Goal: Communication & Community: Answer question/provide support

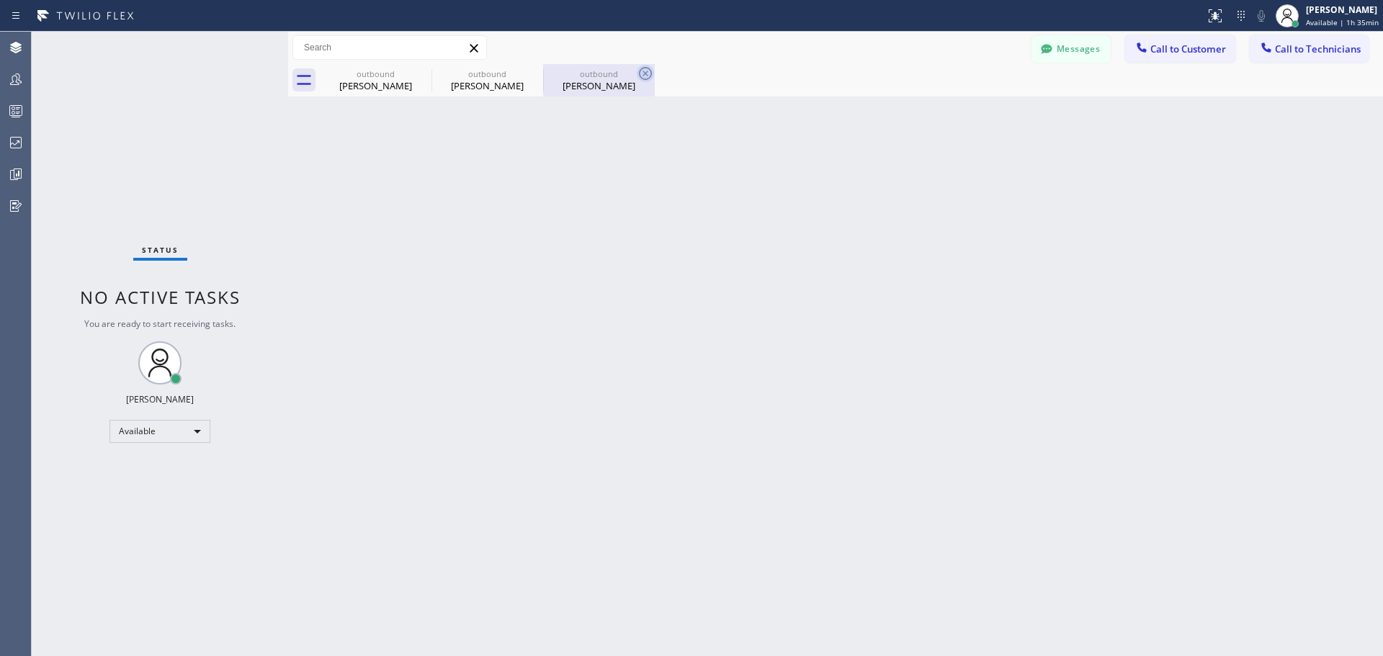
click at [647, 72] on icon at bounding box center [645, 73] width 13 height 13
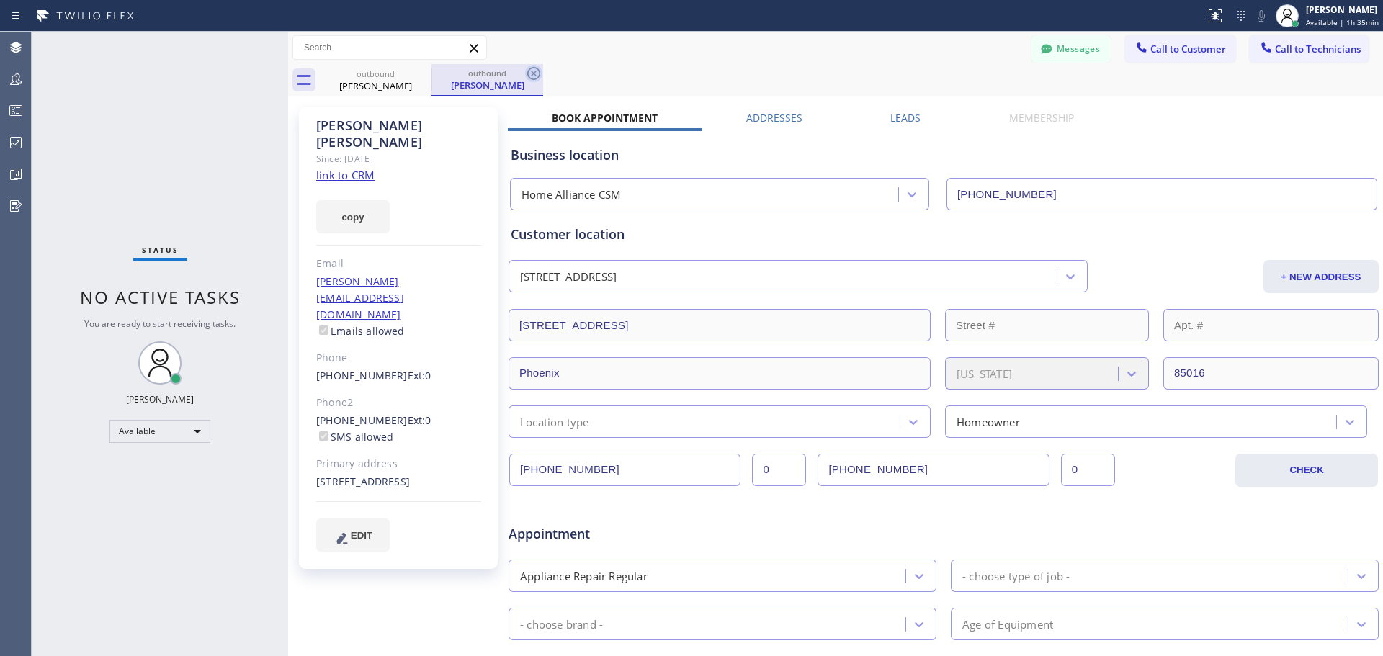
click at [531, 78] on icon at bounding box center [533, 73] width 17 height 17
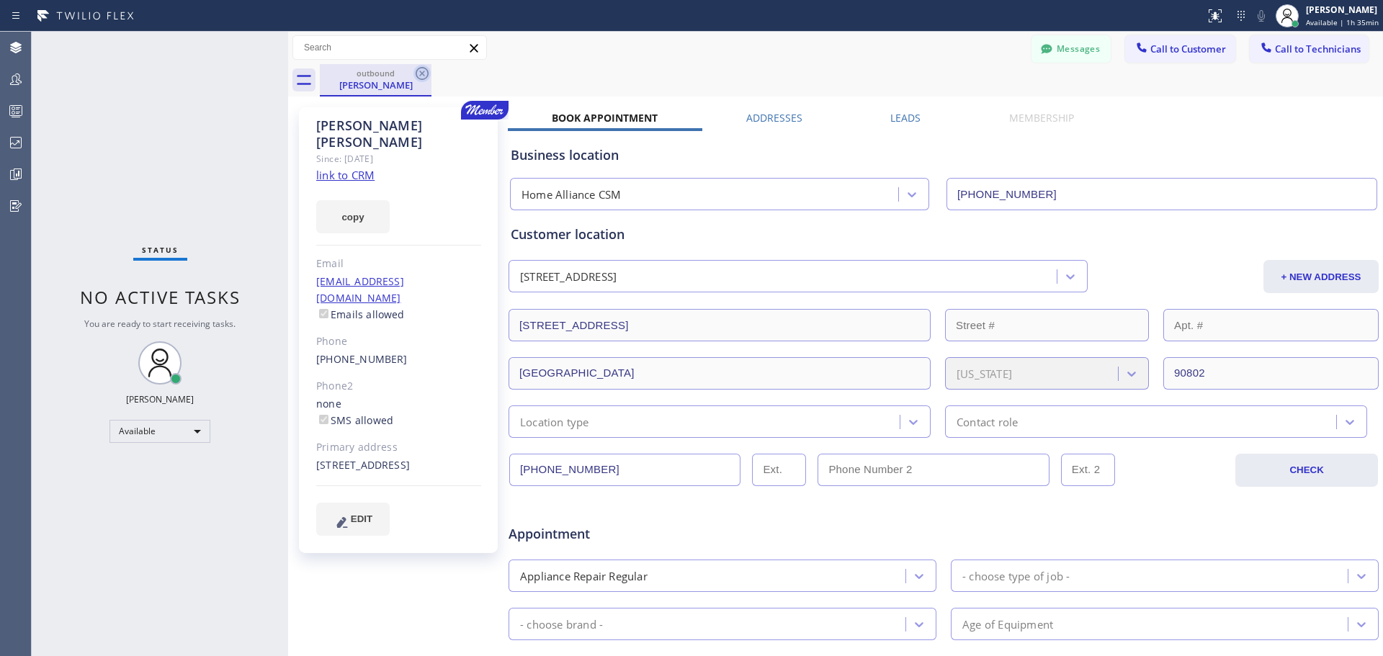
click at [423, 74] on icon at bounding box center [422, 73] width 13 height 13
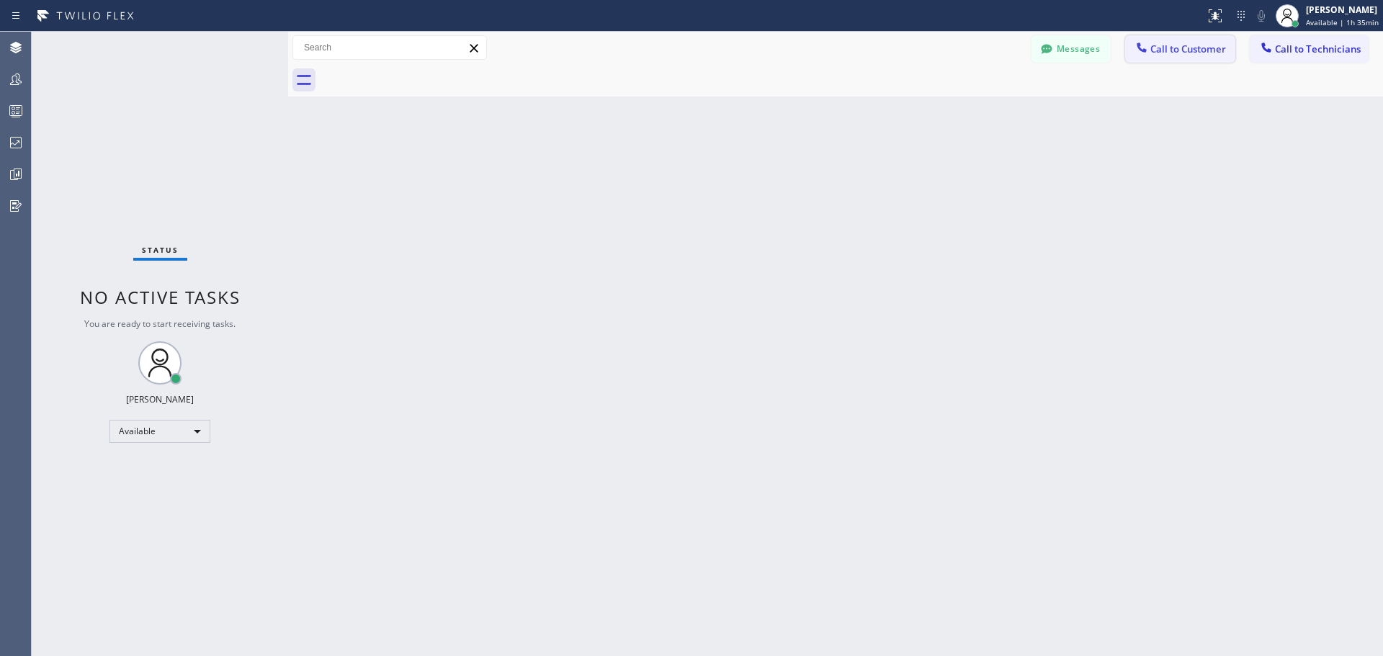
click at [1161, 45] on span "Call to Customer" at bounding box center [1188, 48] width 76 height 13
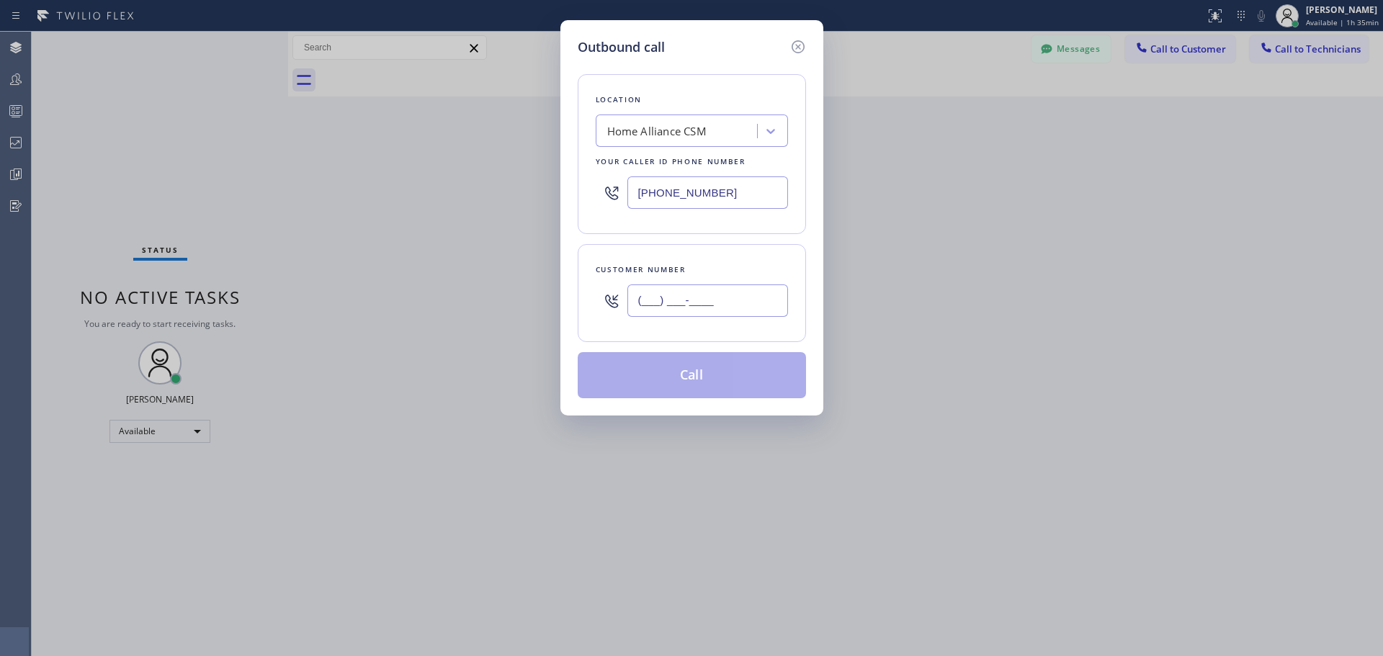
click at [701, 297] on input "(___) ___-____" at bounding box center [707, 300] width 161 height 32
paste input "818) 209-7492"
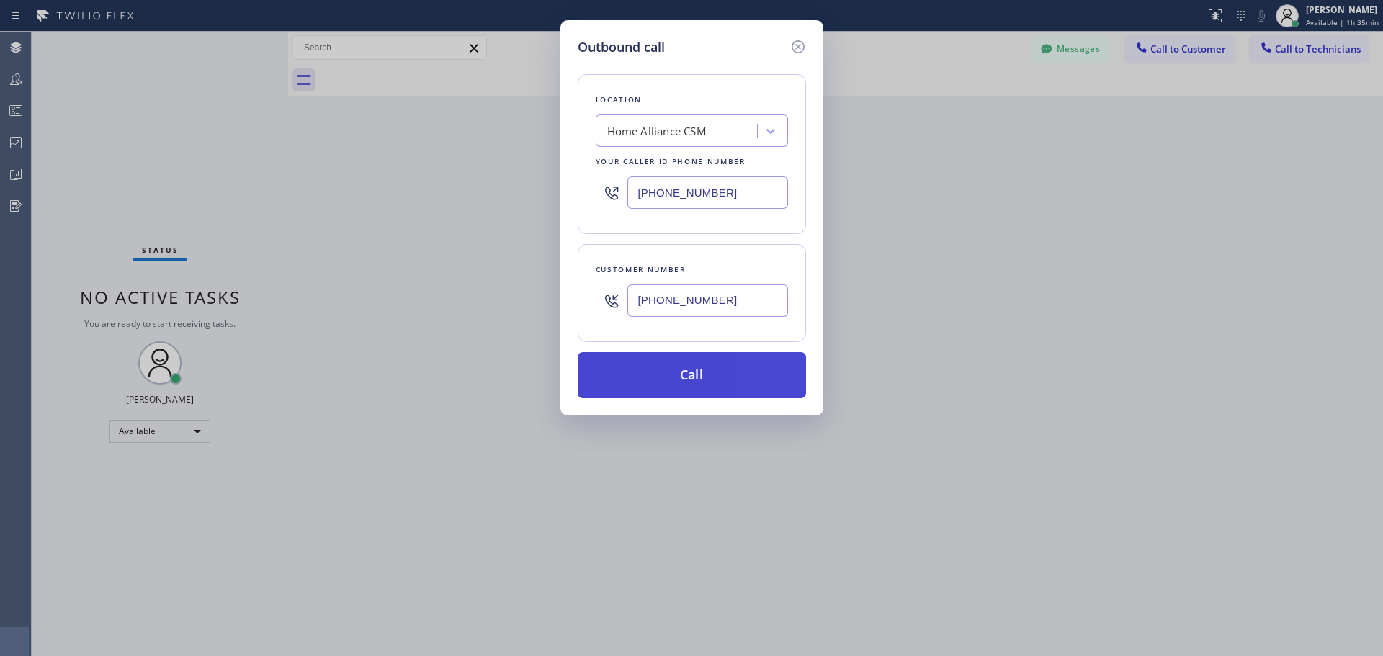
type input "[PHONE_NUMBER]"
click at [731, 390] on button "Call" at bounding box center [692, 375] width 228 height 46
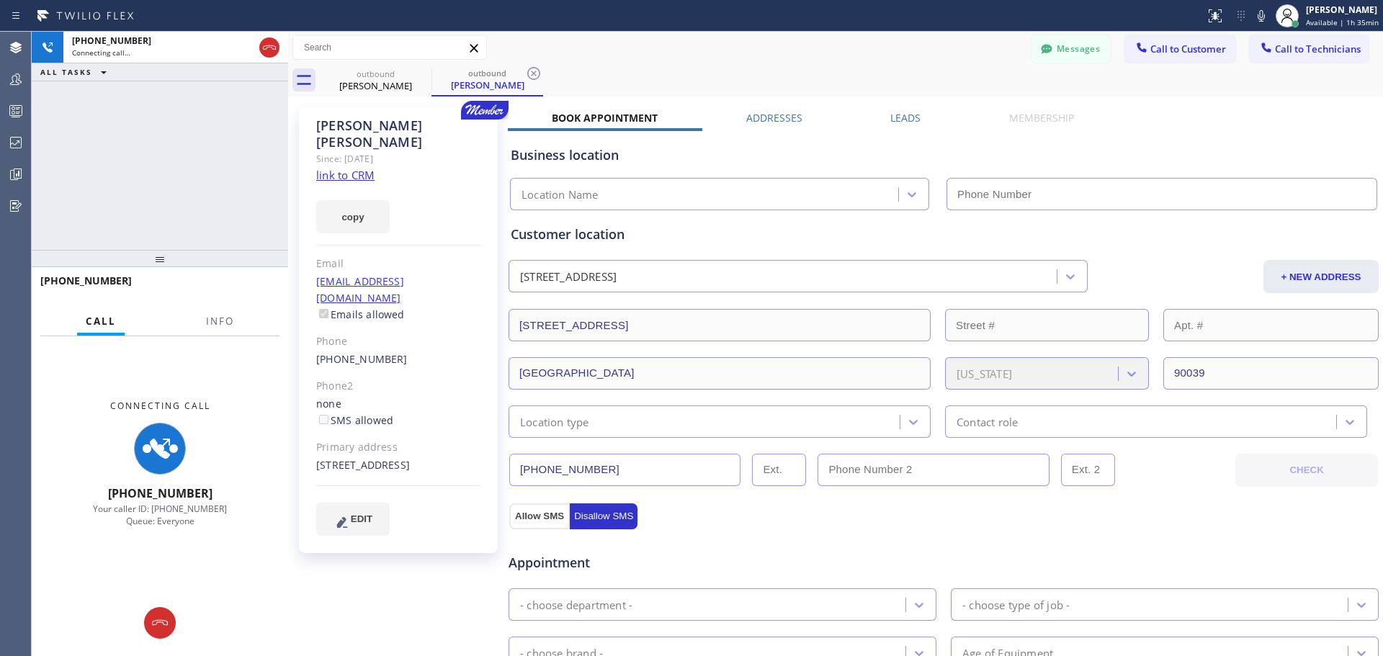
type input "[PHONE_NUMBER]"
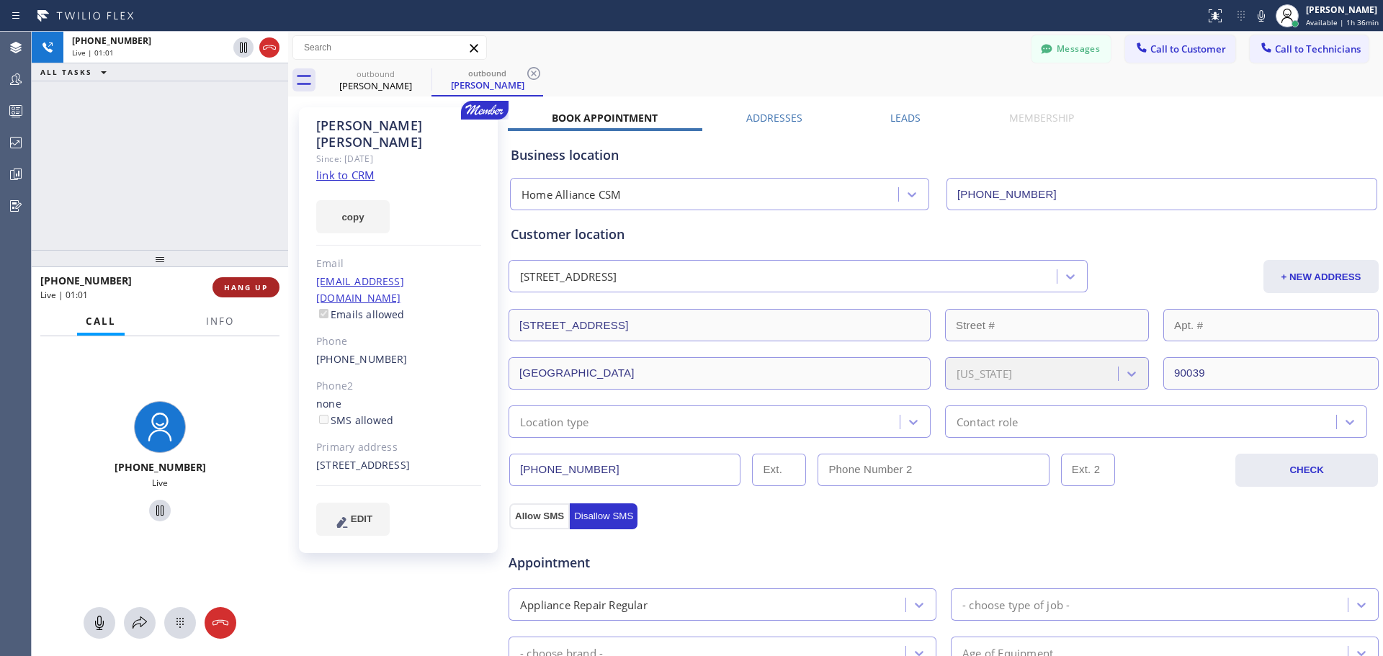
click at [235, 289] on span "HANG UP" at bounding box center [246, 287] width 44 height 10
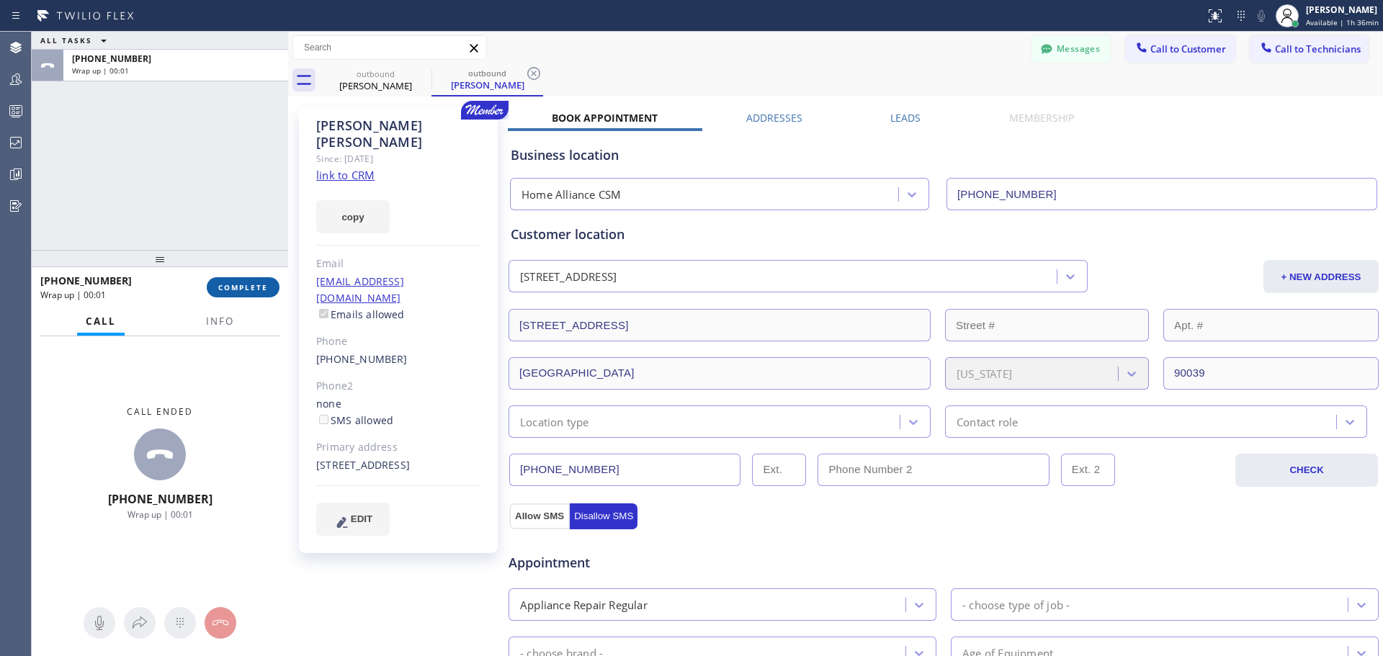
click at [238, 280] on button "COMPLETE" at bounding box center [243, 287] width 73 height 20
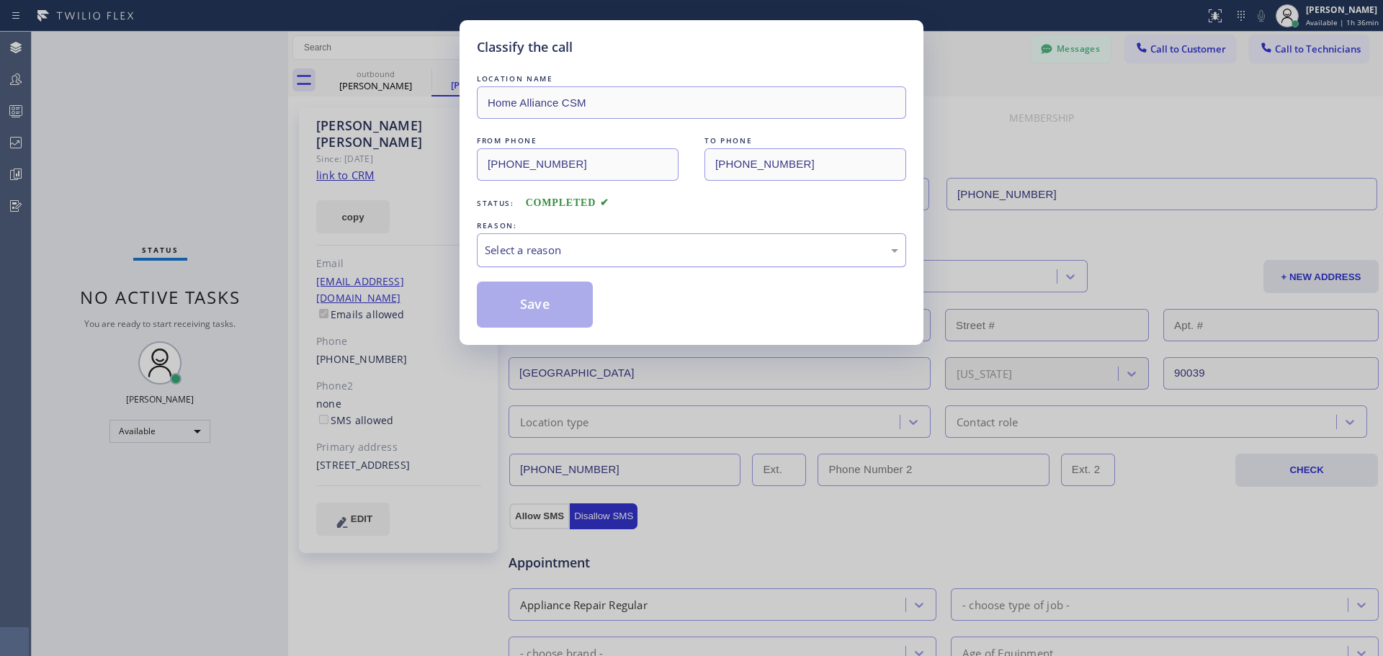
click at [574, 246] on div "Select a reason" at bounding box center [691, 250] width 413 height 17
click at [551, 305] on button "Save" at bounding box center [535, 305] width 116 height 46
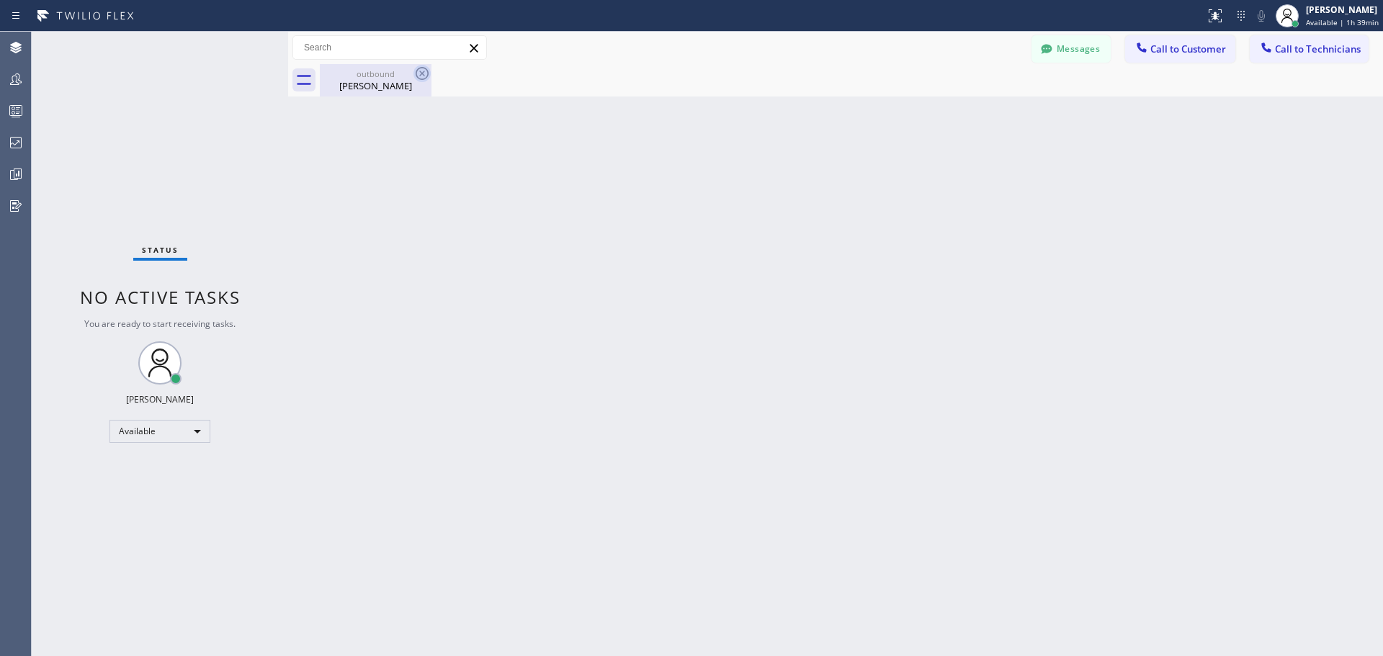
click at [423, 71] on icon at bounding box center [422, 73] width 13 height 13
click at [373, 89] on div "[PERSON_NAME]" at bounding box center [375, 85] width 109 height 13
click at [1172, 49] on span "Call to Customer" at bounding box center [1188, 48] width 76 height 13
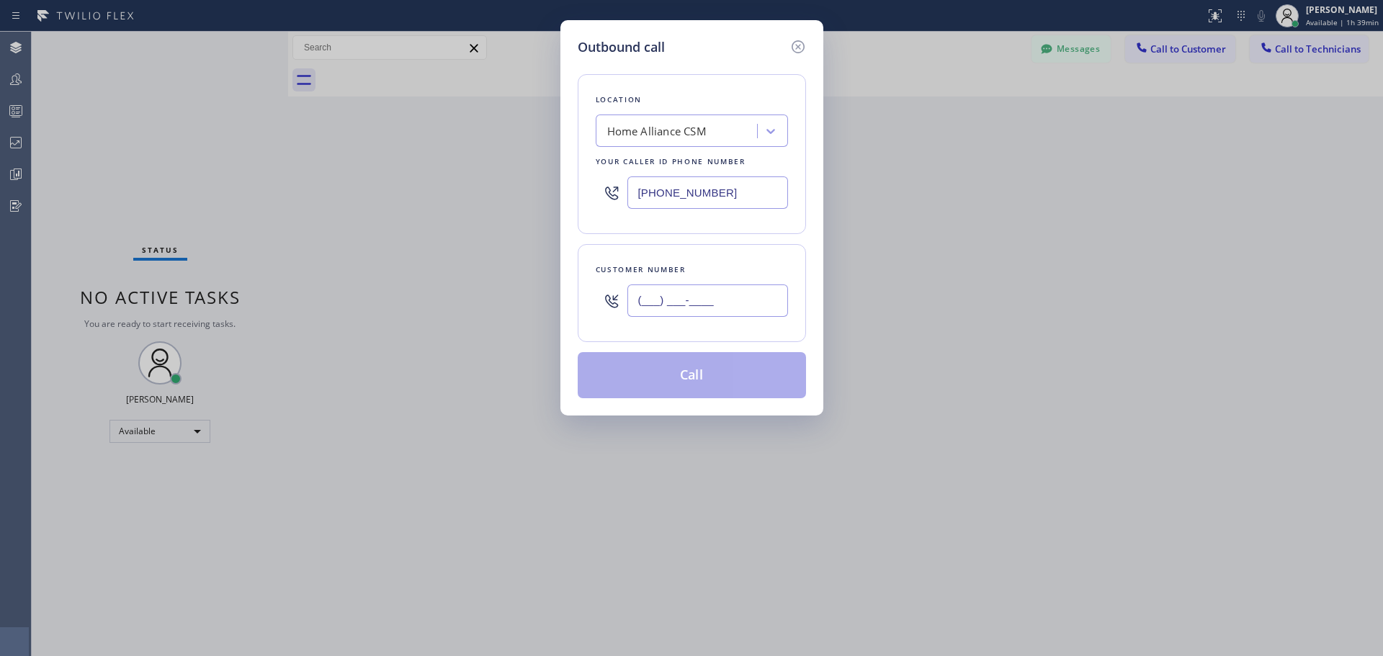
click at [695, 295] on input "(___) ___-____" at bounding box center [707, 300] width 161 height 32
paste input "425) 539-2824"
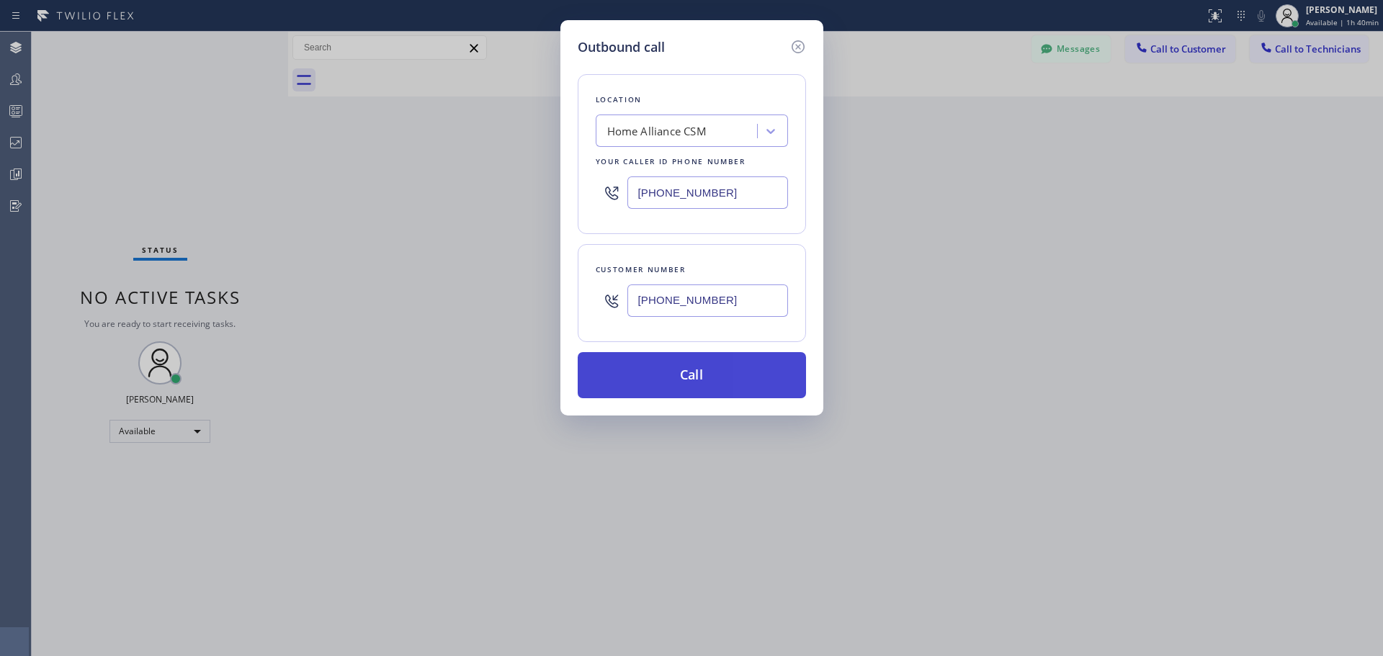
type input "[PHONE_NUMBER]"
click at [719, 380] on button "Call" at bounding box center [692, 375] width 228 height 46
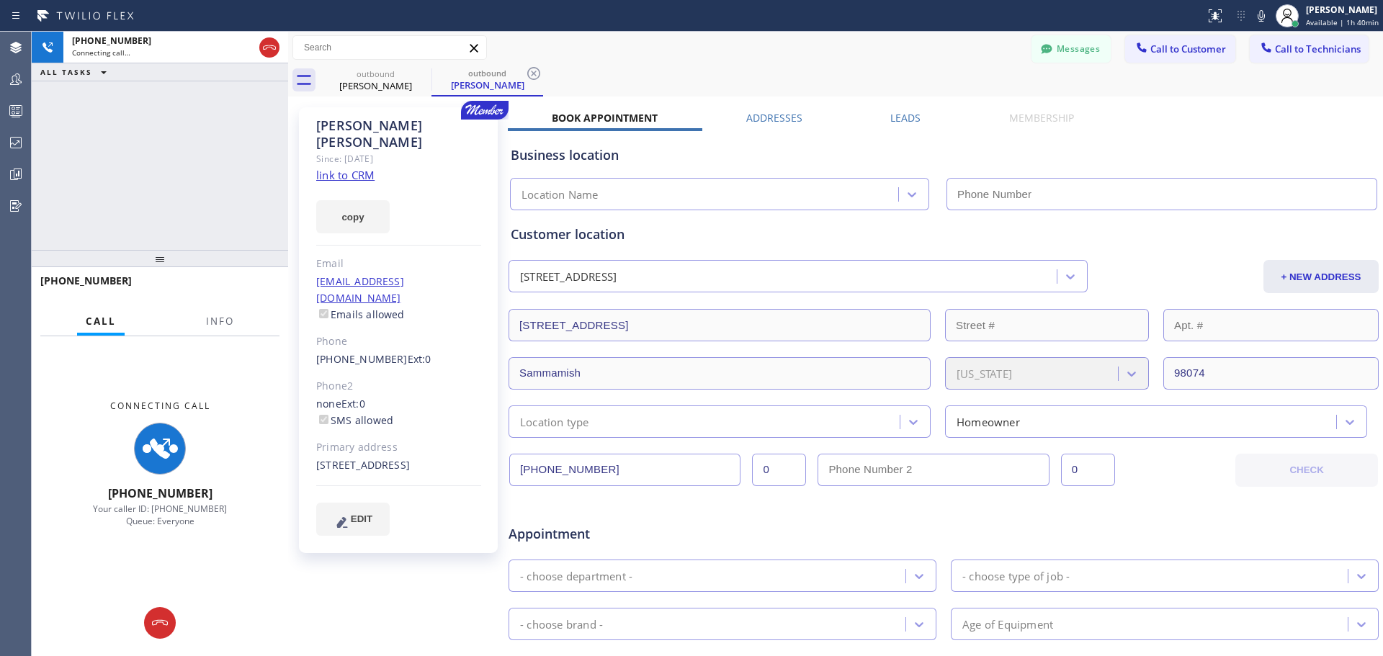
type input "[PHONE_NUMBER]"
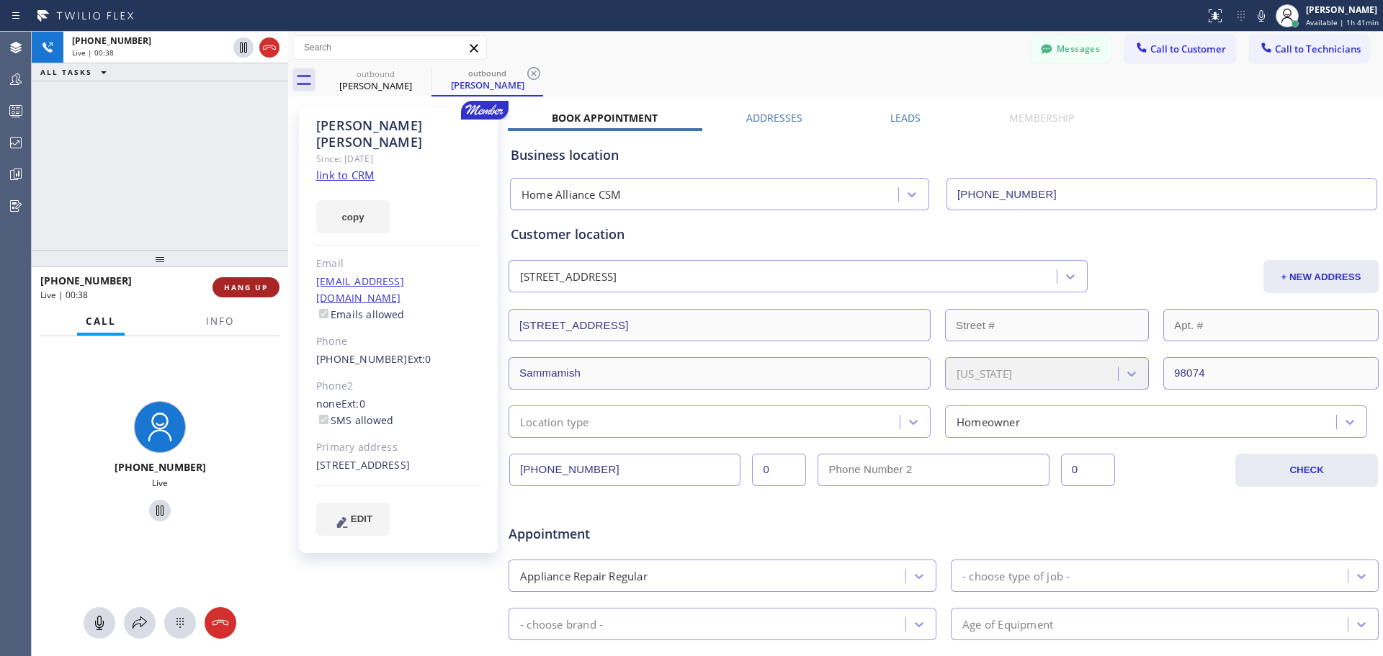
click at [248, 279] on button "HANG UP" at bounding box center [245, 287] width 67 height 20
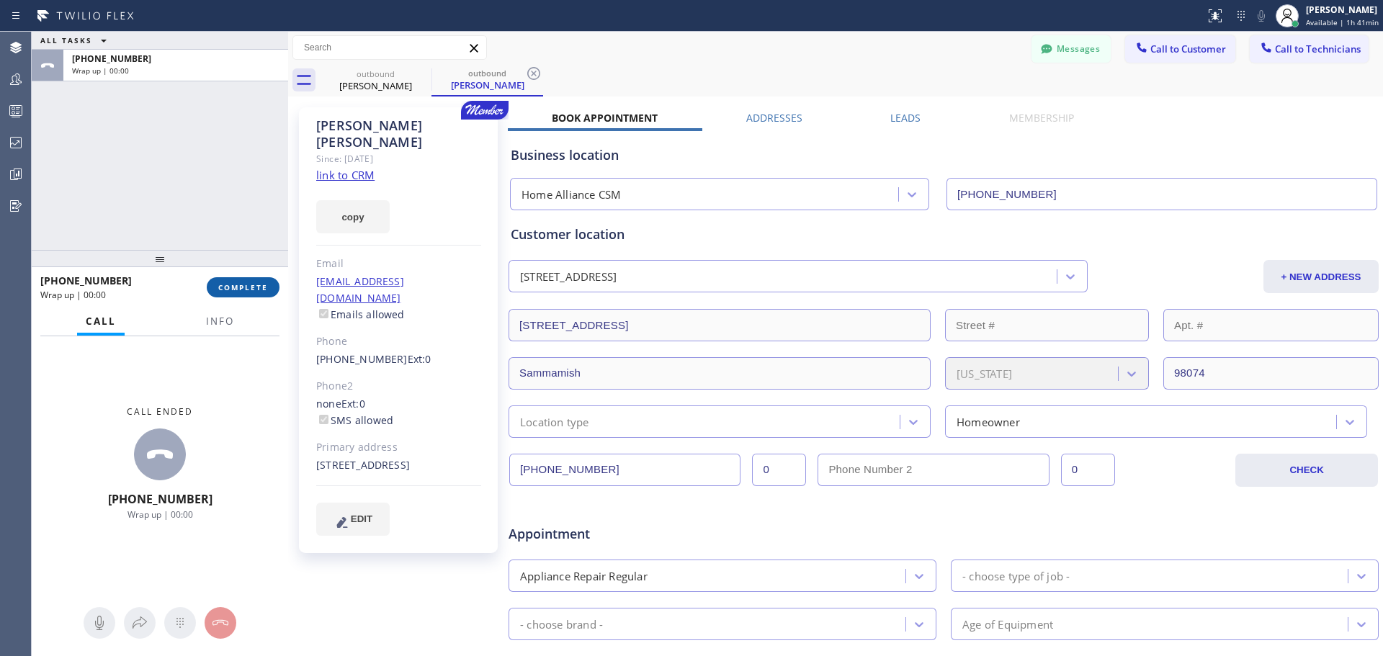
click at [251, 289] on span "COMPLETE" at bounding box center [243, 287] width 50 height 10
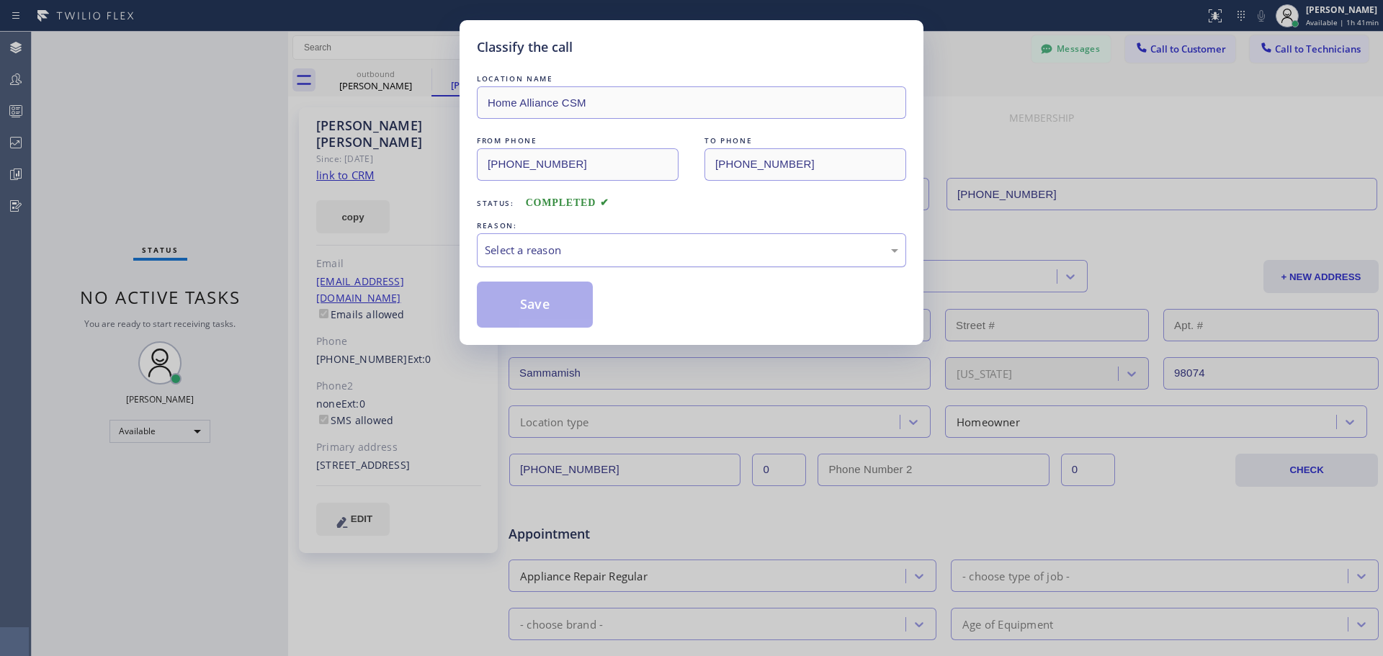
click at [625, 248] on div "Select a reason" at bounding box center [691, 250] width 413 height 17
click at [557, 305] on button "Save" at bounding box center [535, 305] width 116 height 46
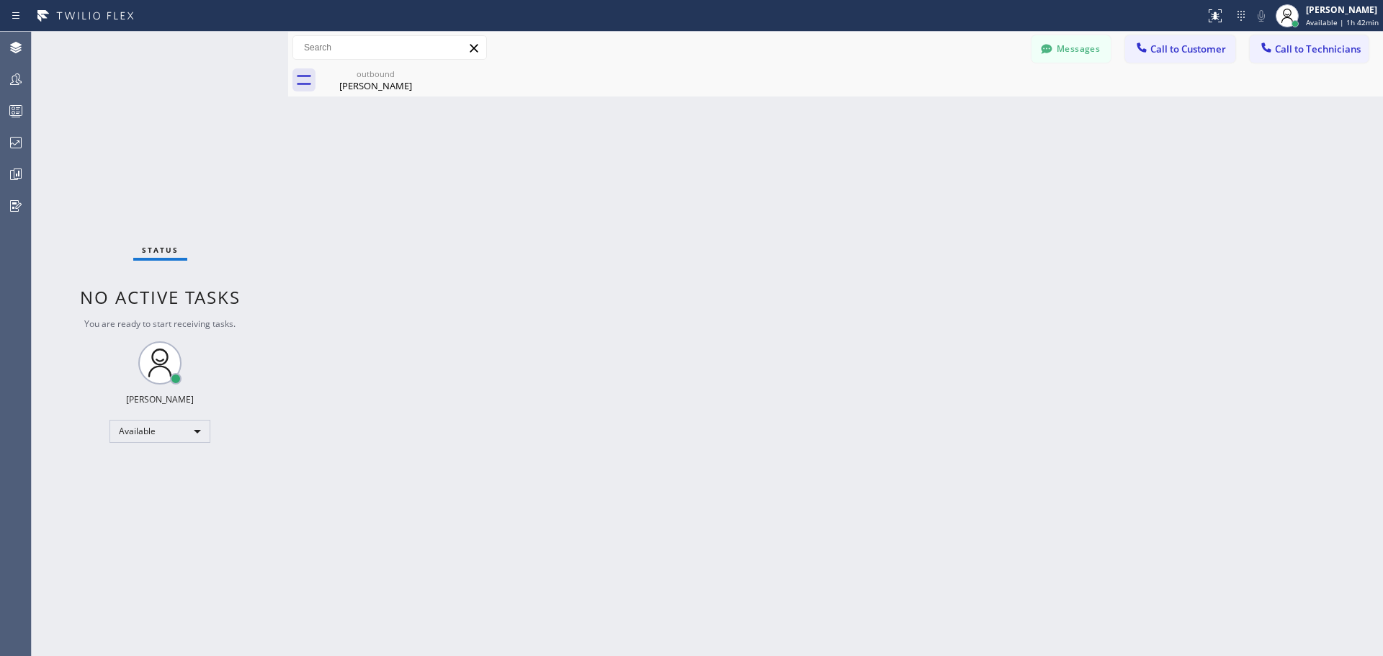
drag, startPoint x: 1186, startPoint y: 58, endPoint x: 908, endPoint y: 82, distance: 279.1
click at [1186, 59] on button "Call to Customer" at bounding box center [1180, 48] width 110 height 27
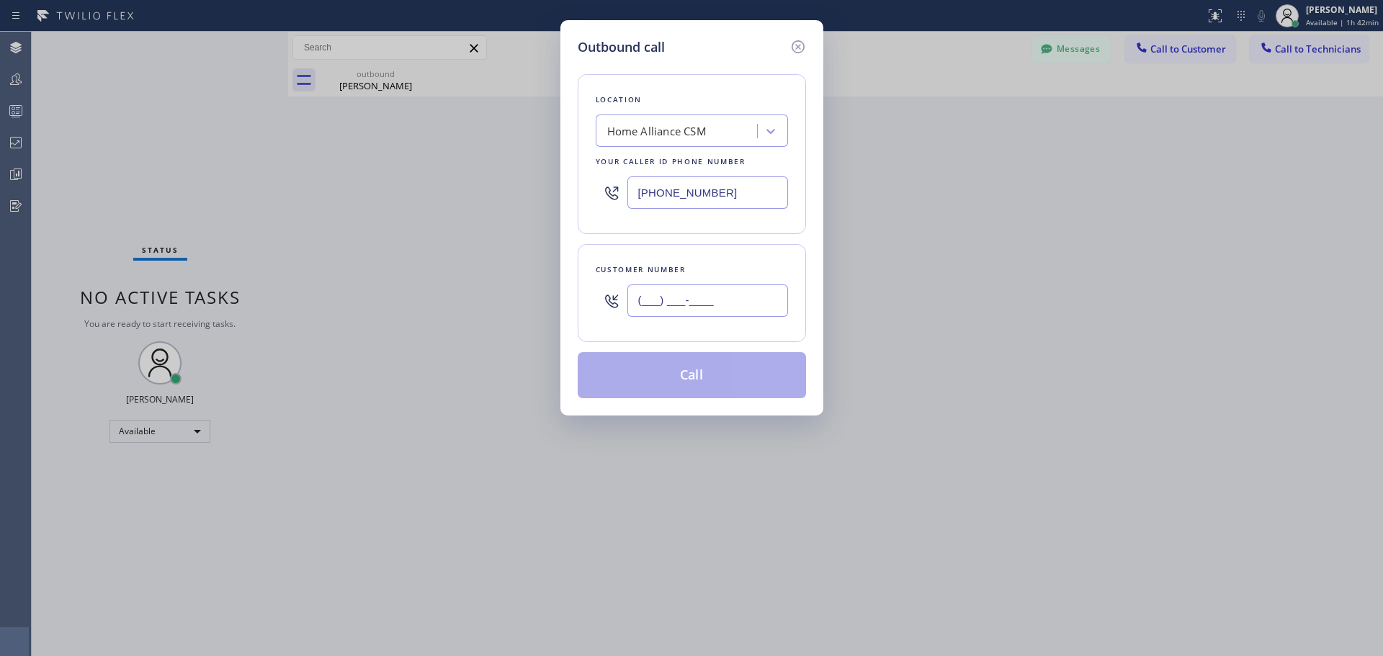
click at [696, 295] on input "(___) ___-____" at bounding box center [707, 300] width 161 height 32
paste input "310) 801-7518"
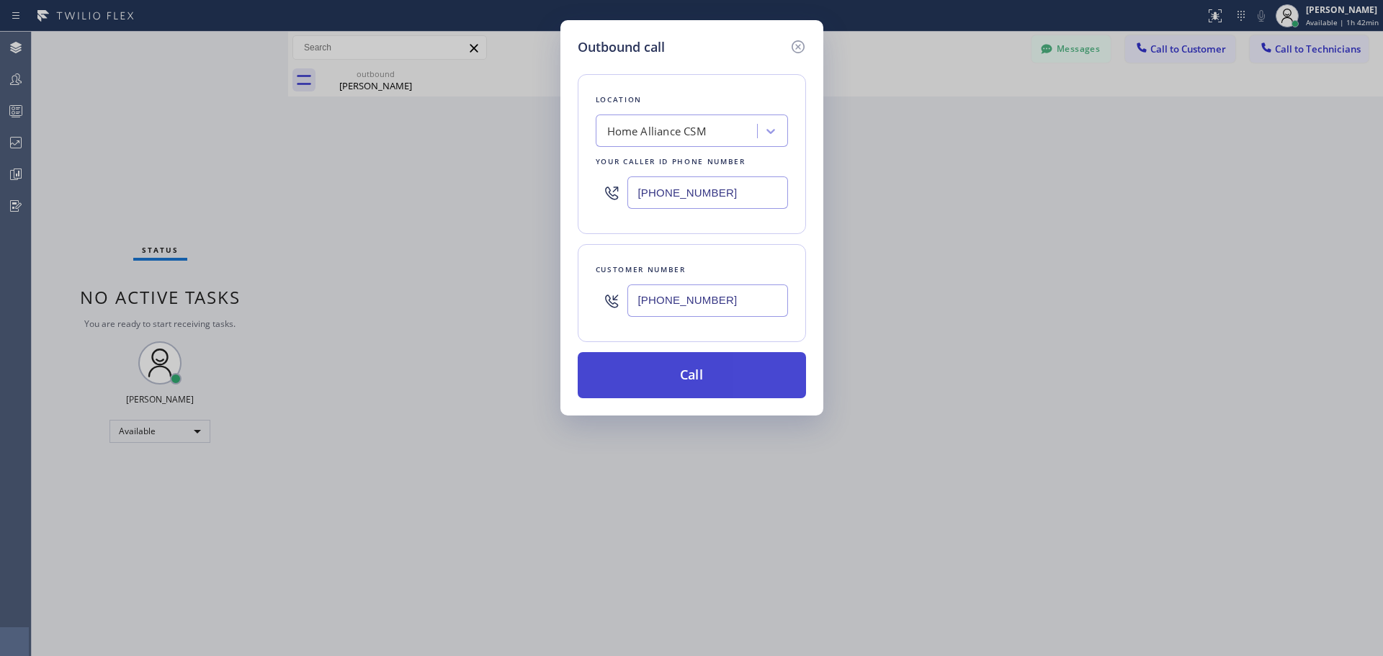
type input "[PHONE_NUMBER]"
click at [709, 377] on button "Call" at bounding box center [692, 375] width 228 height 46
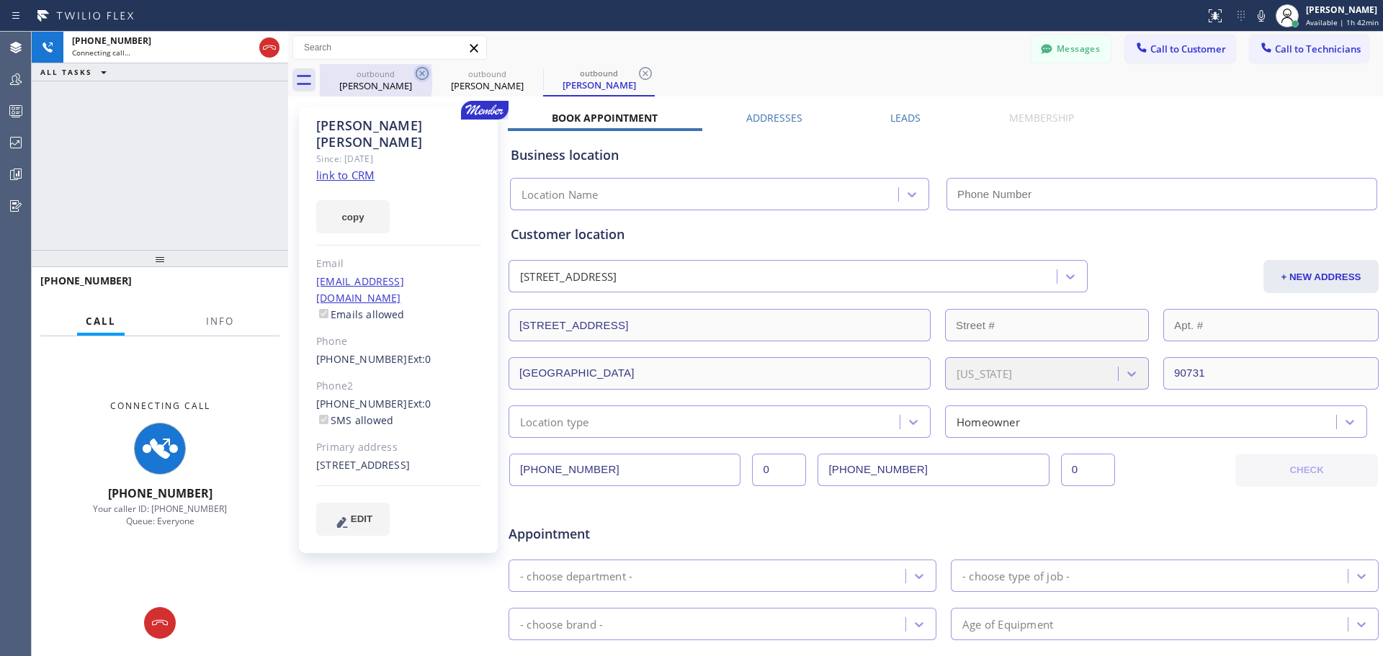
click at [419, 73] on icon at bounding box center [421, 73] width 17 height 17
type input "[PHONE_NUMBER]"
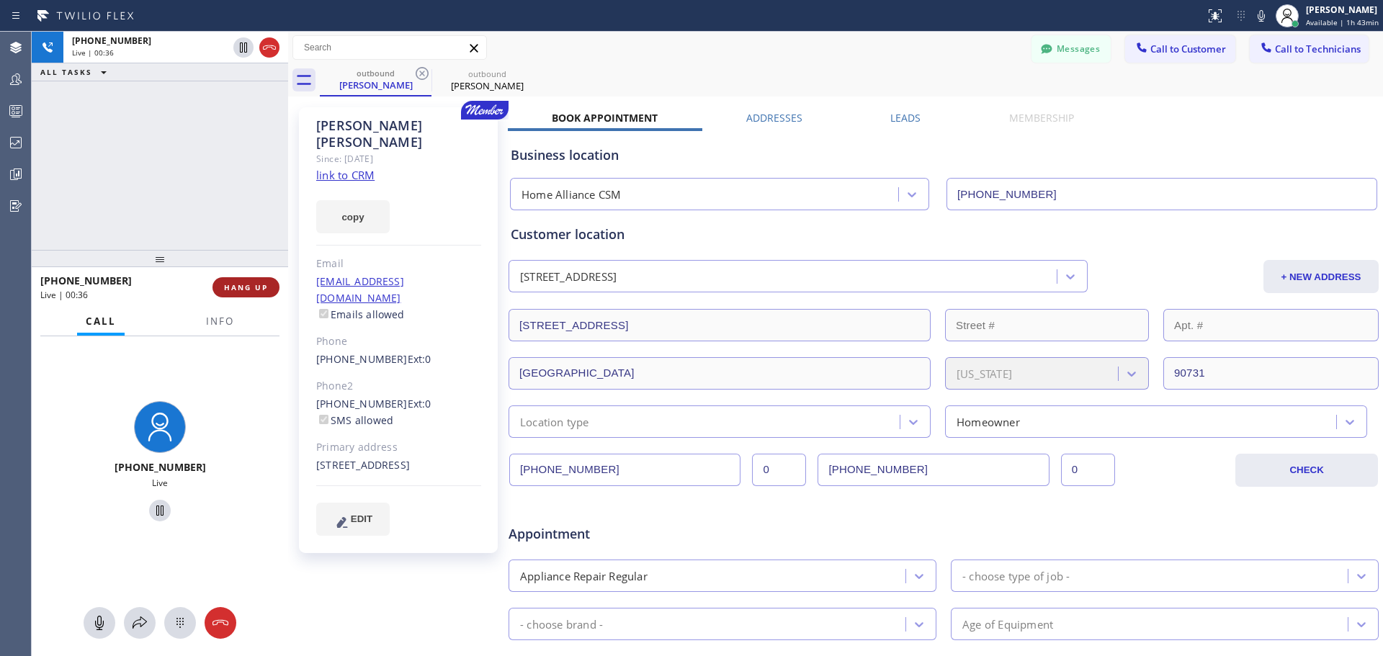
click at [261, 292] on span "HANG UP" at bounding box center [246, 287] width 44 height 10
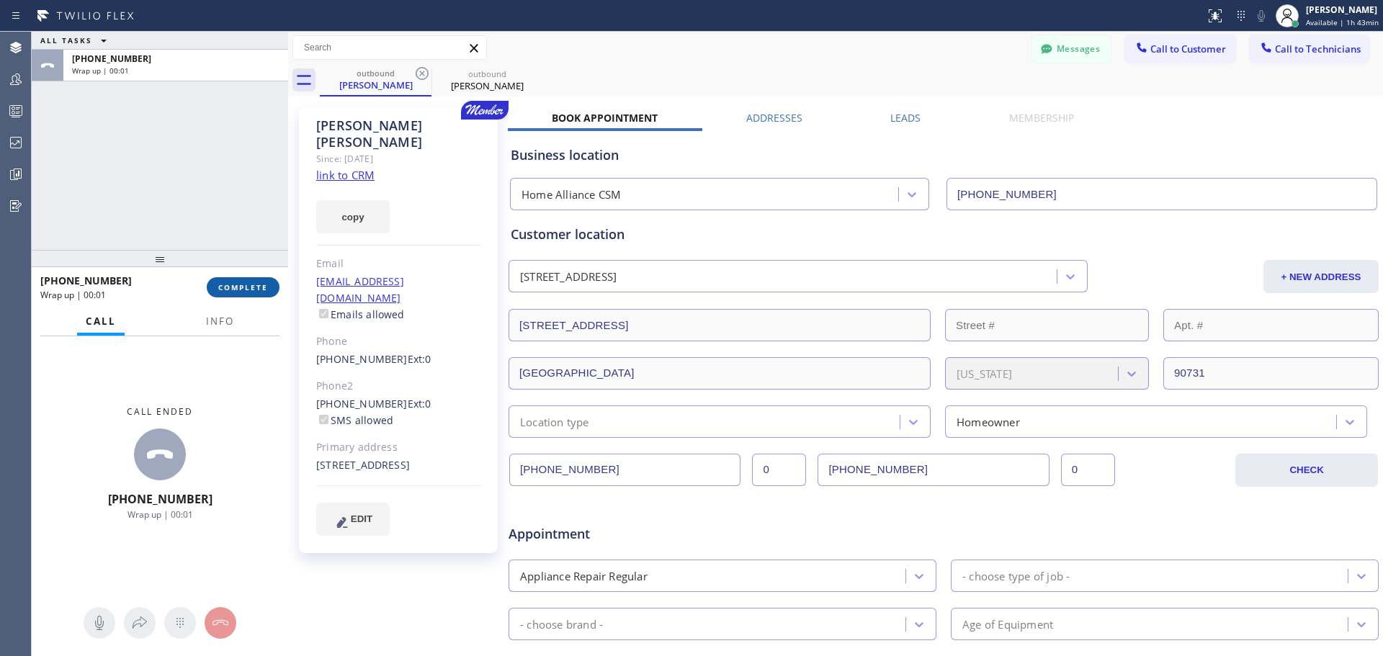
click at [249, 285] on span "COMPLETE" at bounding box center [243, 287] width 50 height 10
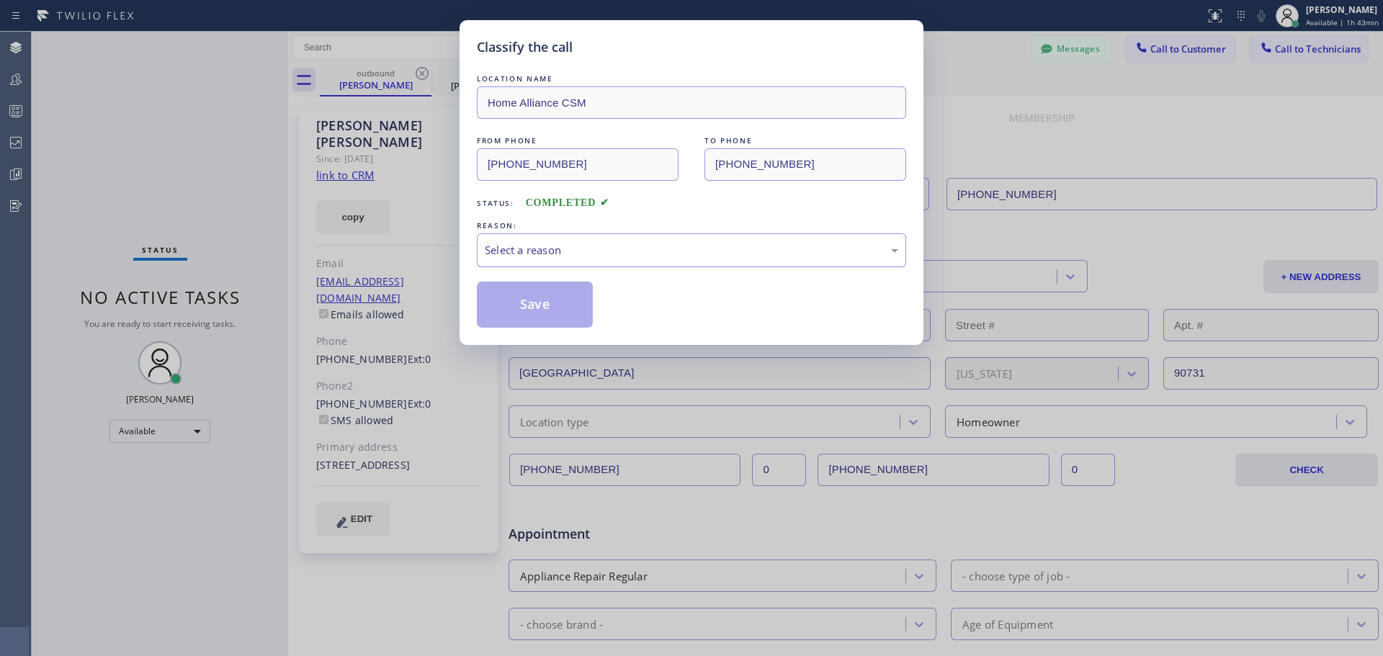
click at [707, 239] on div "Select a reason" at bounding box center [691, 250] width 429 height 34
click at [549, 320] on button "Save" at bounding box center [535, 305] width 116 height 46
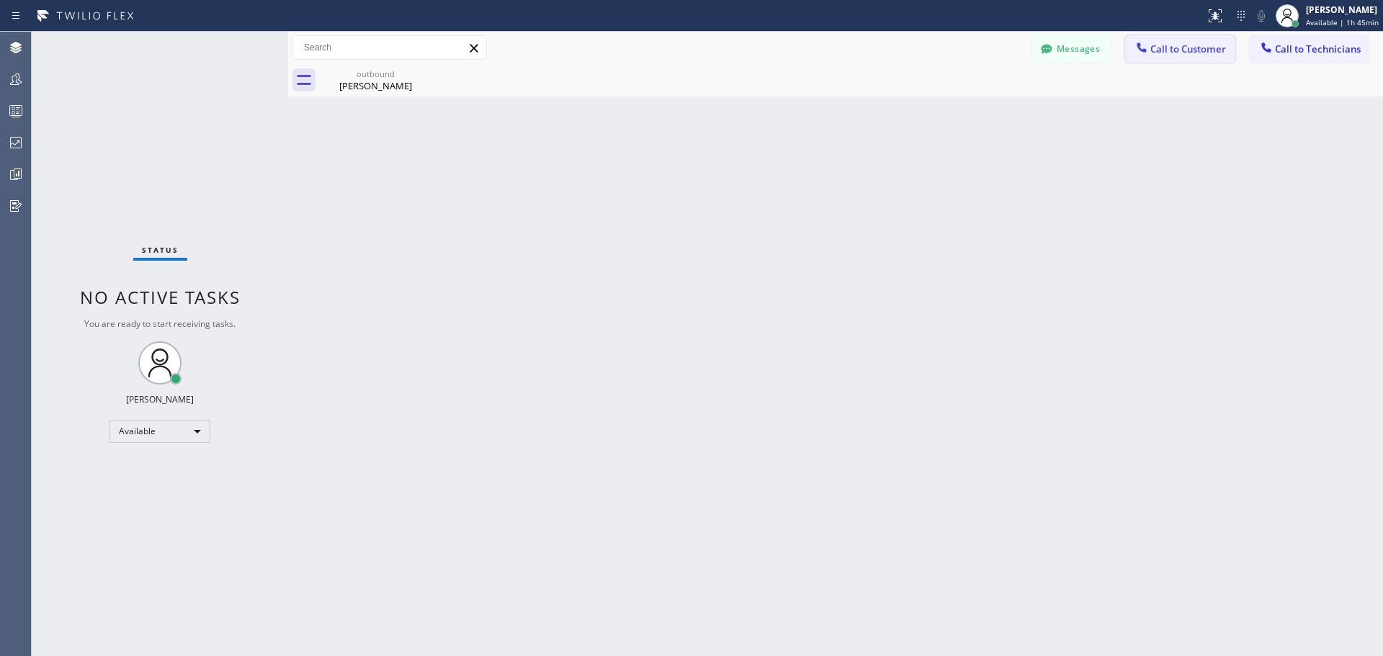
click at [1171, 42] on span "Call to Customer" at bounding box center [1188, 48] width 76 height 13
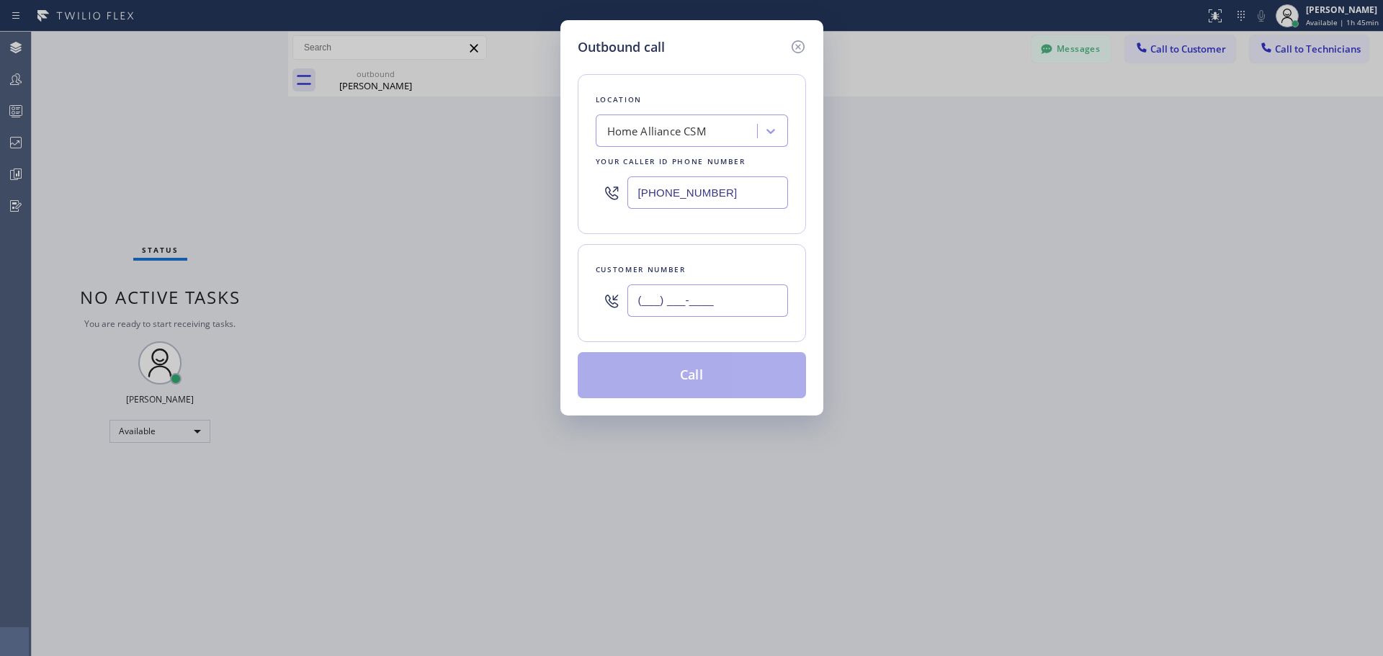
click at [713, 302] on input "(___) ___-____" at bounding box center [707, 300] width 161 height 32
paste input "920) 248-2228"
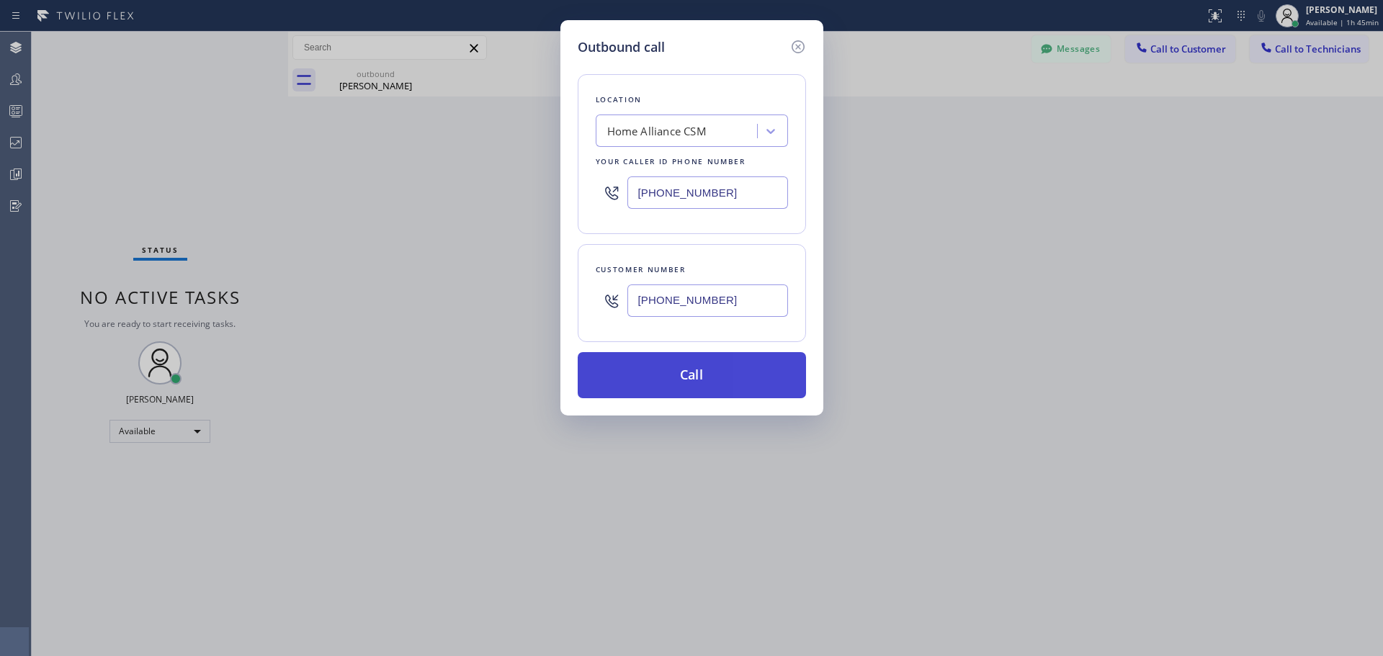
type input "[PHONE_NUMBER]"
click at [717, 374] on button "Call" at bounding box center [692, 375] width 228 height 46
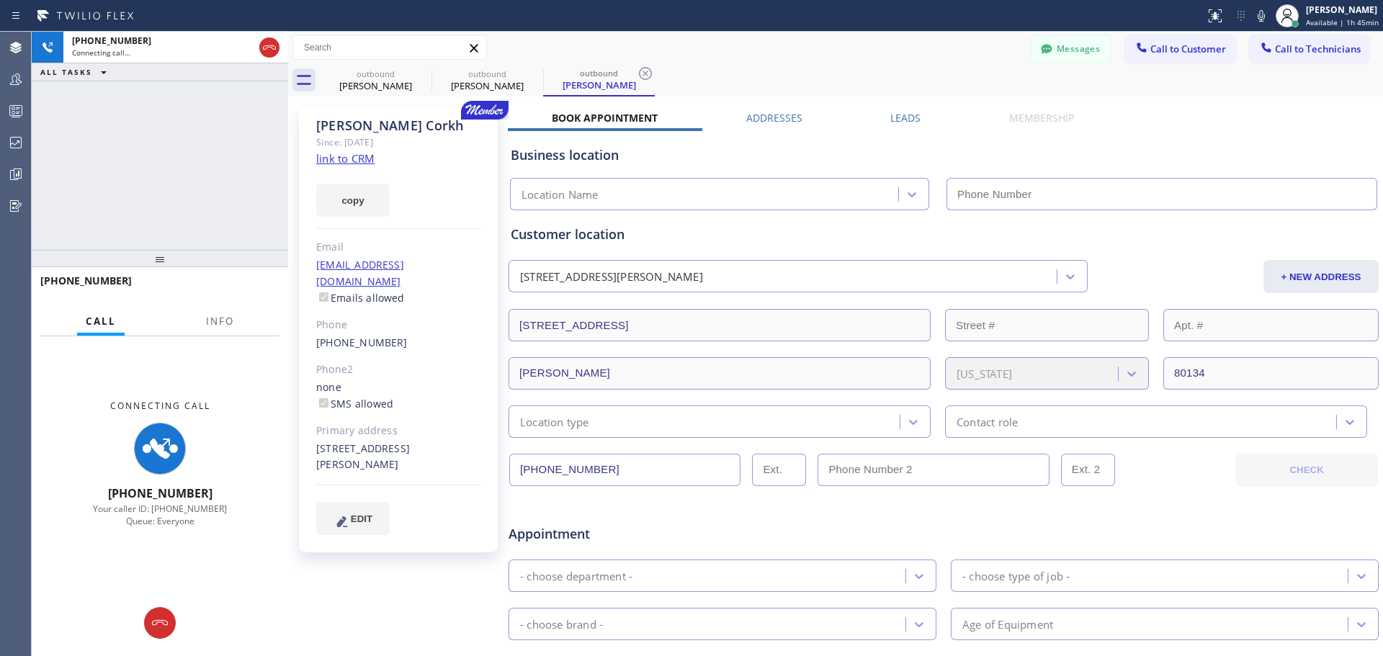
type input "[PHONE_NUMBER]"
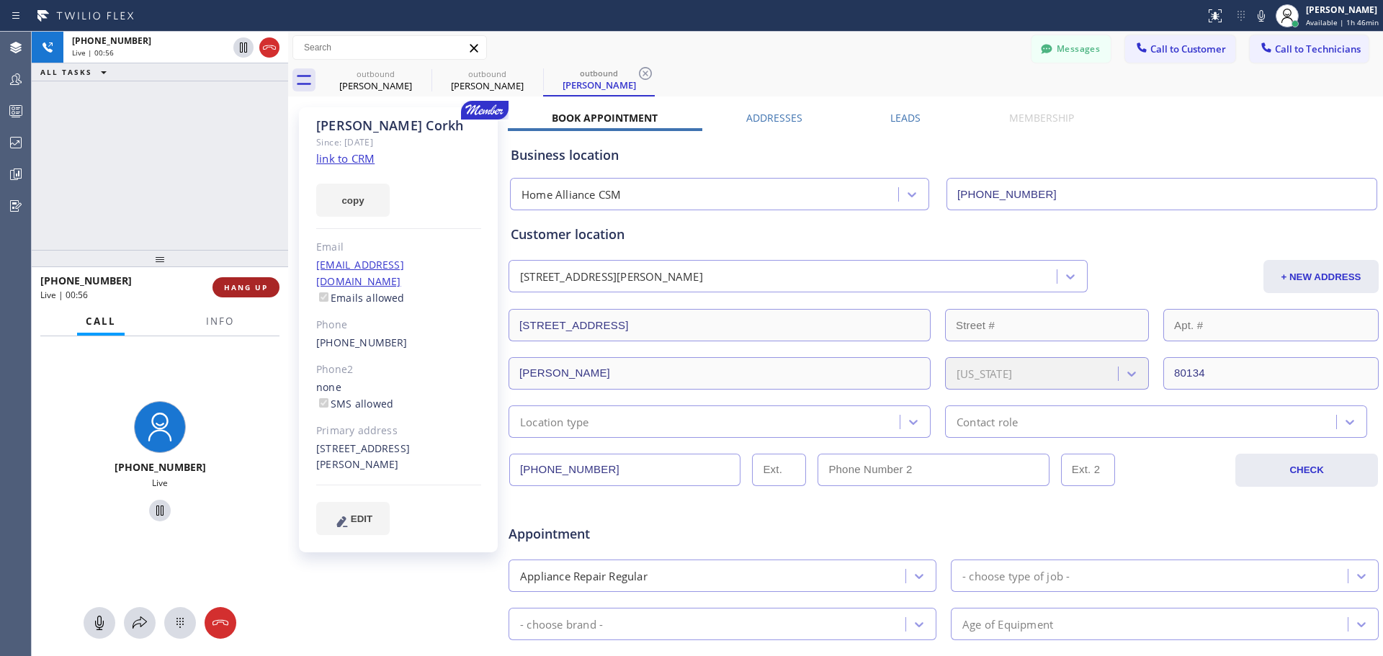
click at [247, 295] on button "HANG UP" at bounding box center [245, 287] width 67 height 20
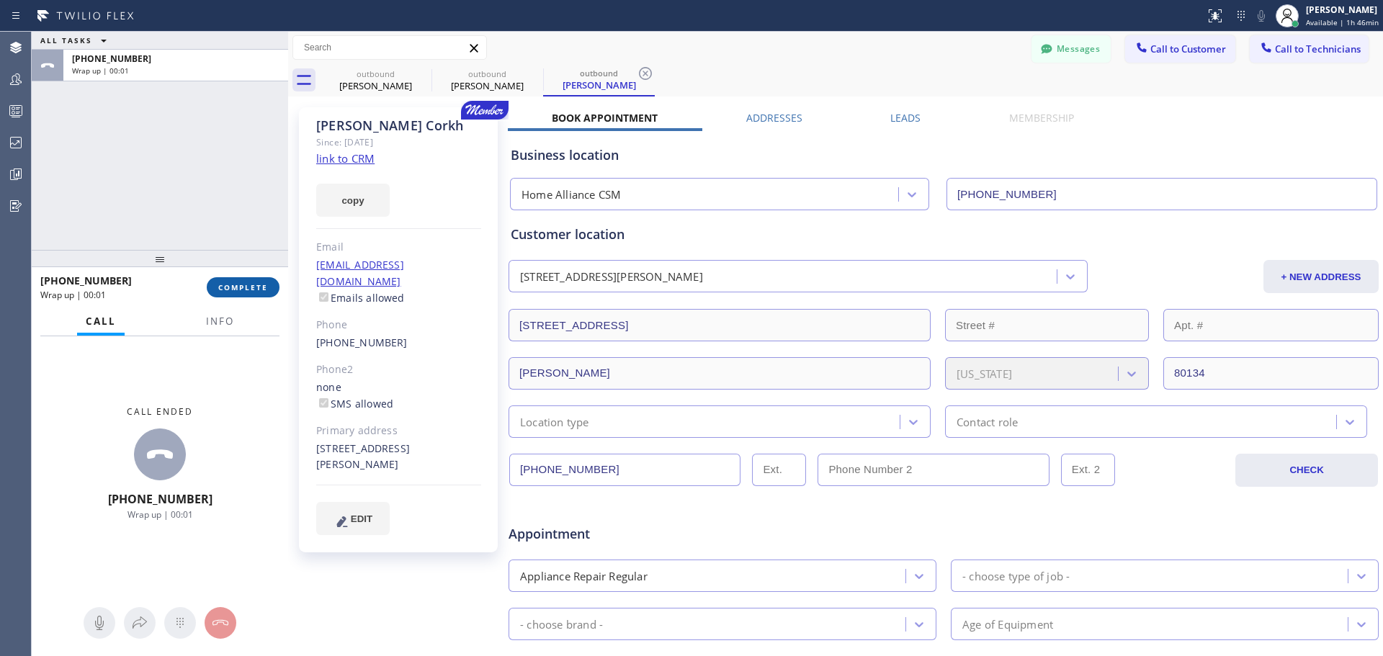
click at [258, 290] on span "COMPLETE" at bounding box center [243, 287] width 50 height 10
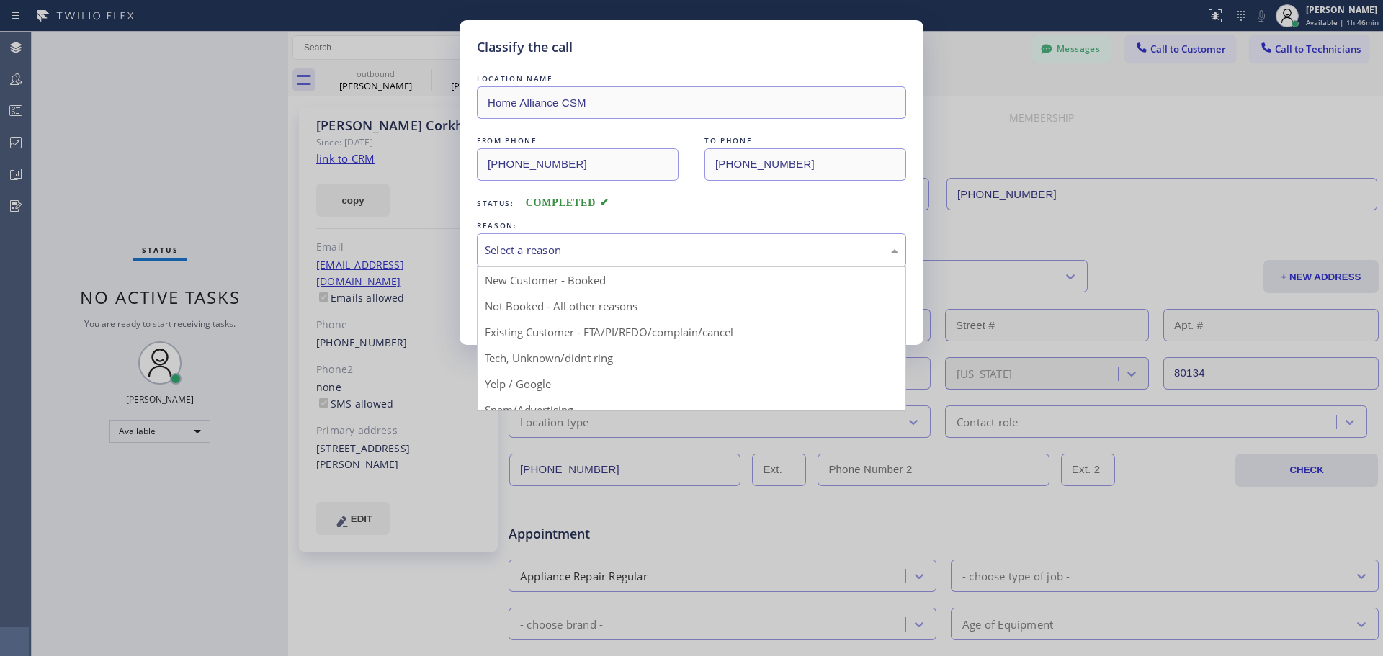
click at [648, 251] on div "Select a reason" at bounding box center [691, 250] width 413 height 17
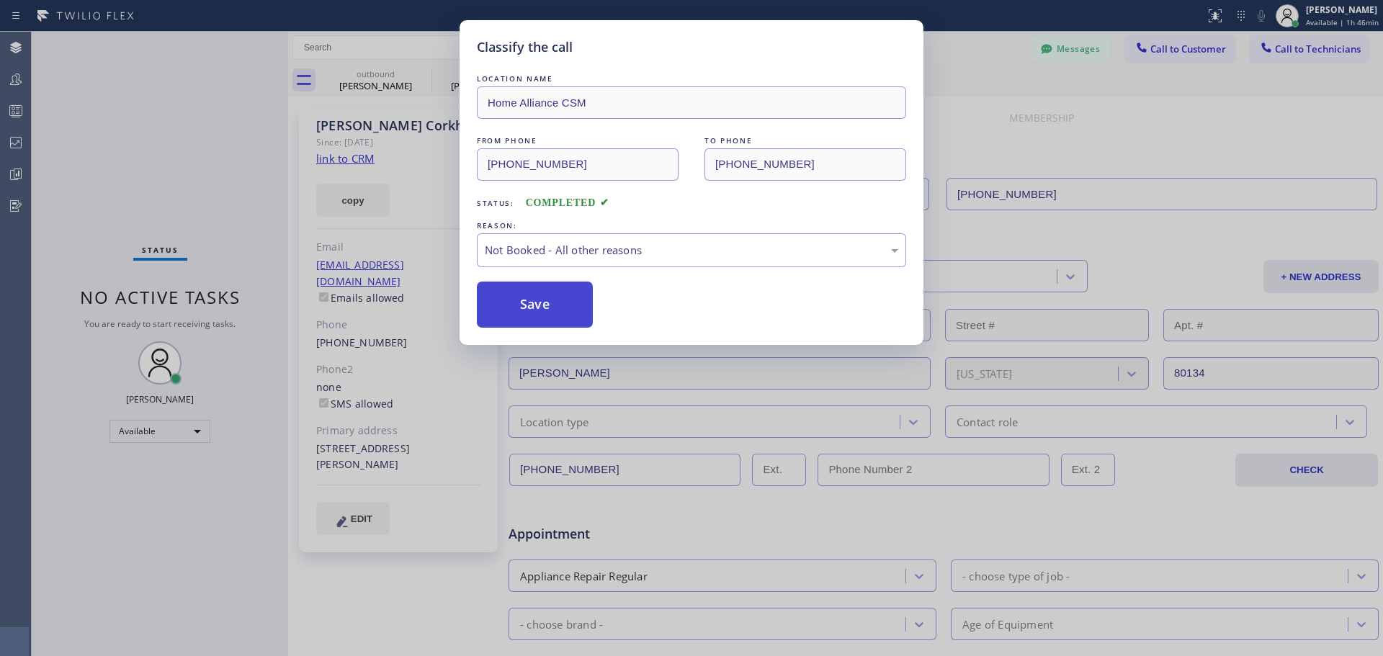
click at [538, 302] on button "Save" at bounding box center [535, 305] width 116 height 46
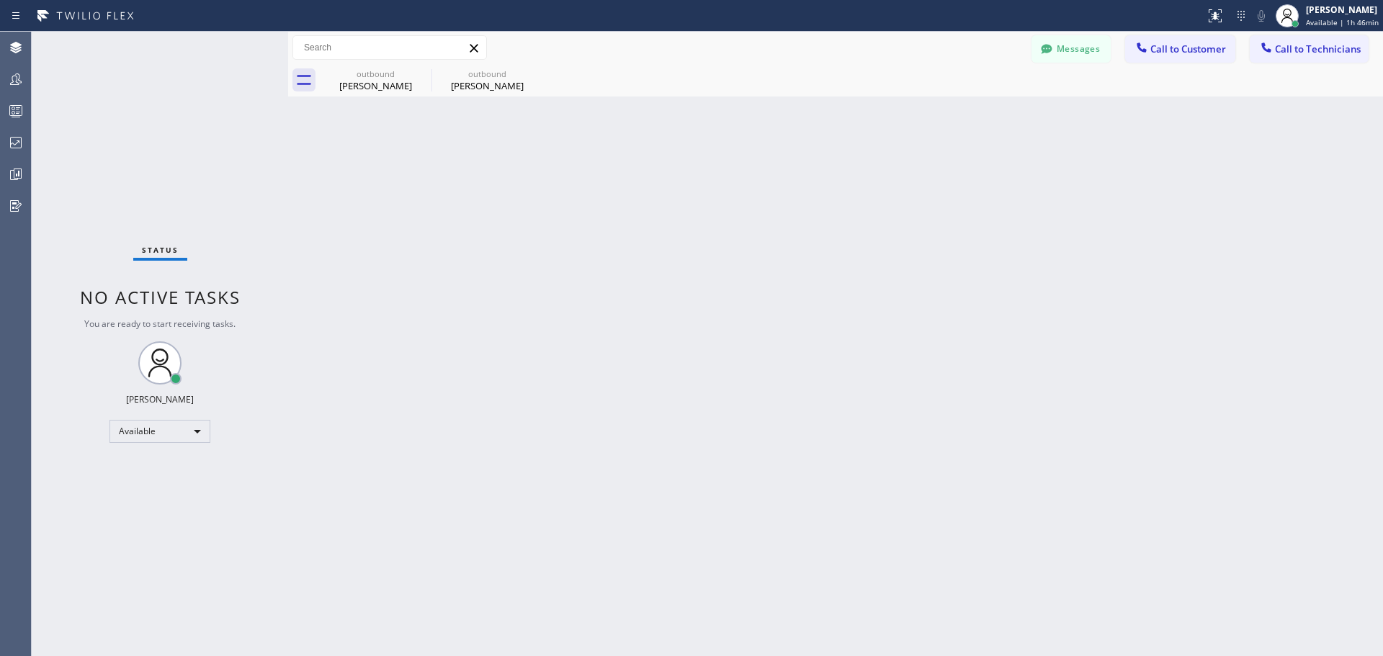
drag, startPoint x: 540, startPoint y: 73, endPoint x: 527, endPoint y: 78, distance: 13.9
click at [0, 0] on icon at bounding box center [0, 0] width 0 height 0
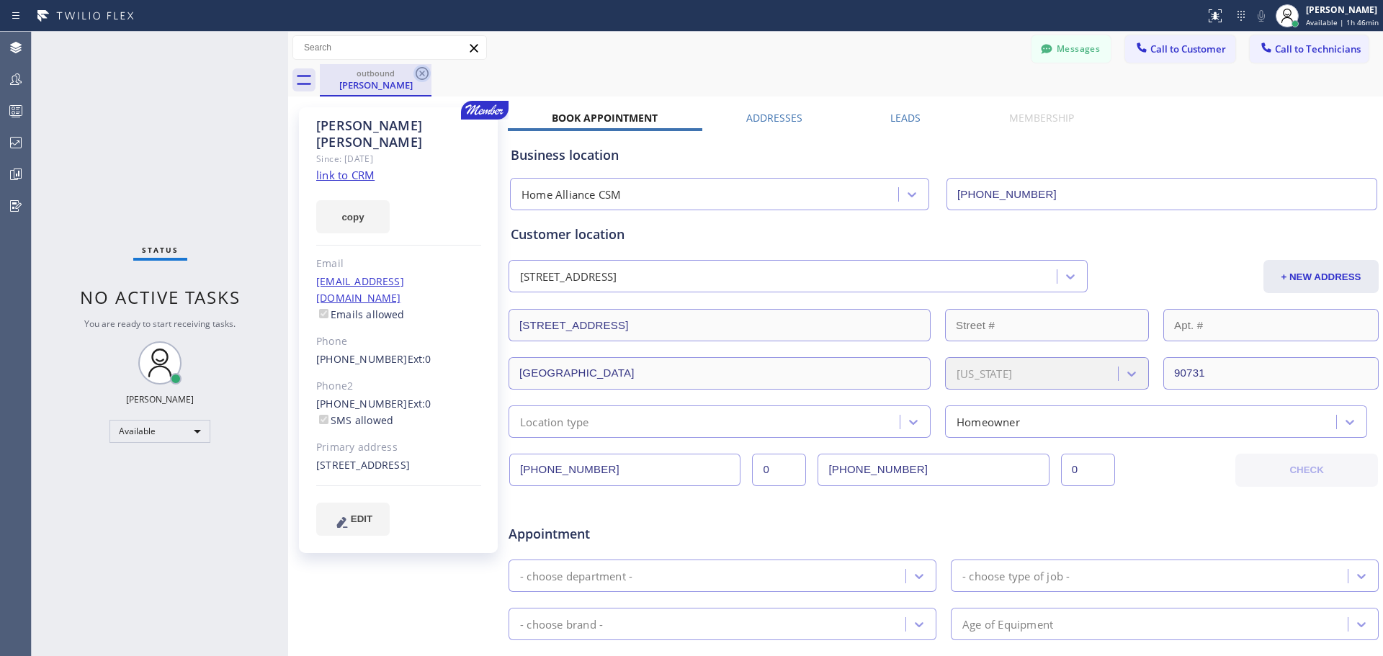
click at [421, 71] on icon at bounding box center [421, 73] width 17 height 17
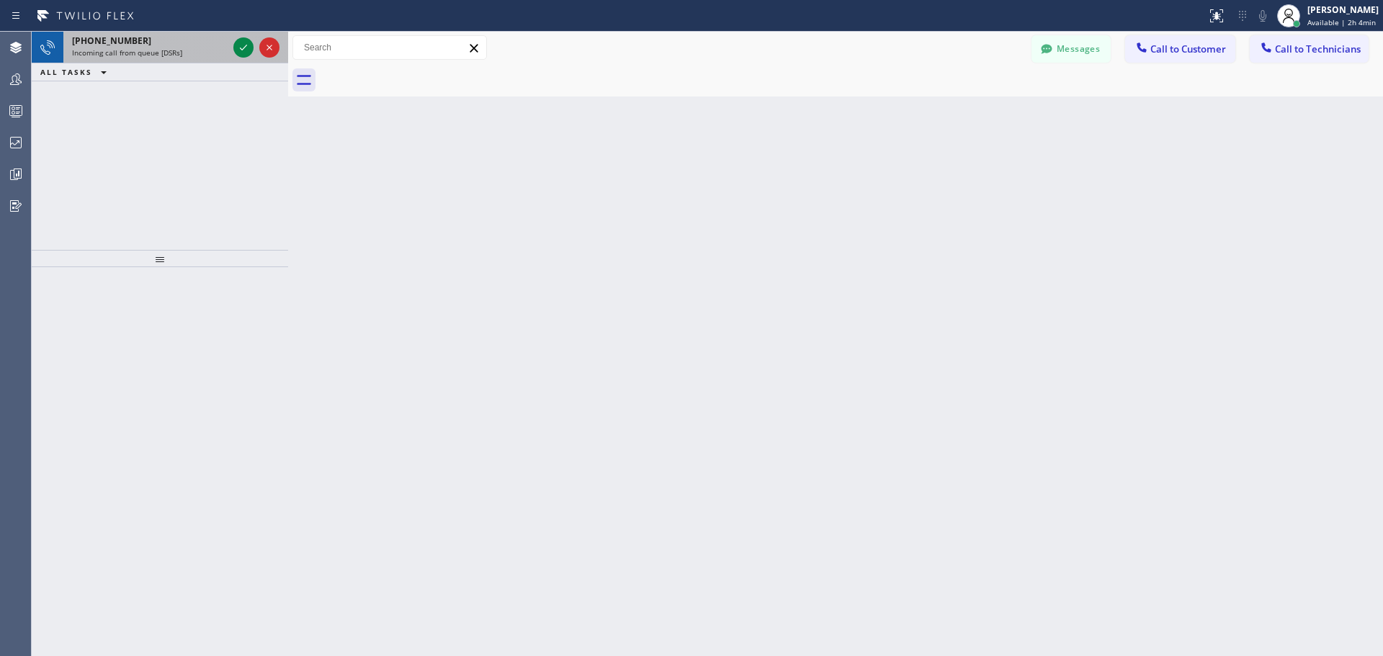
click at [223, 42] on div "[PHONE_NUMBER]" at bounding box center [150, 41] width 156 height 12
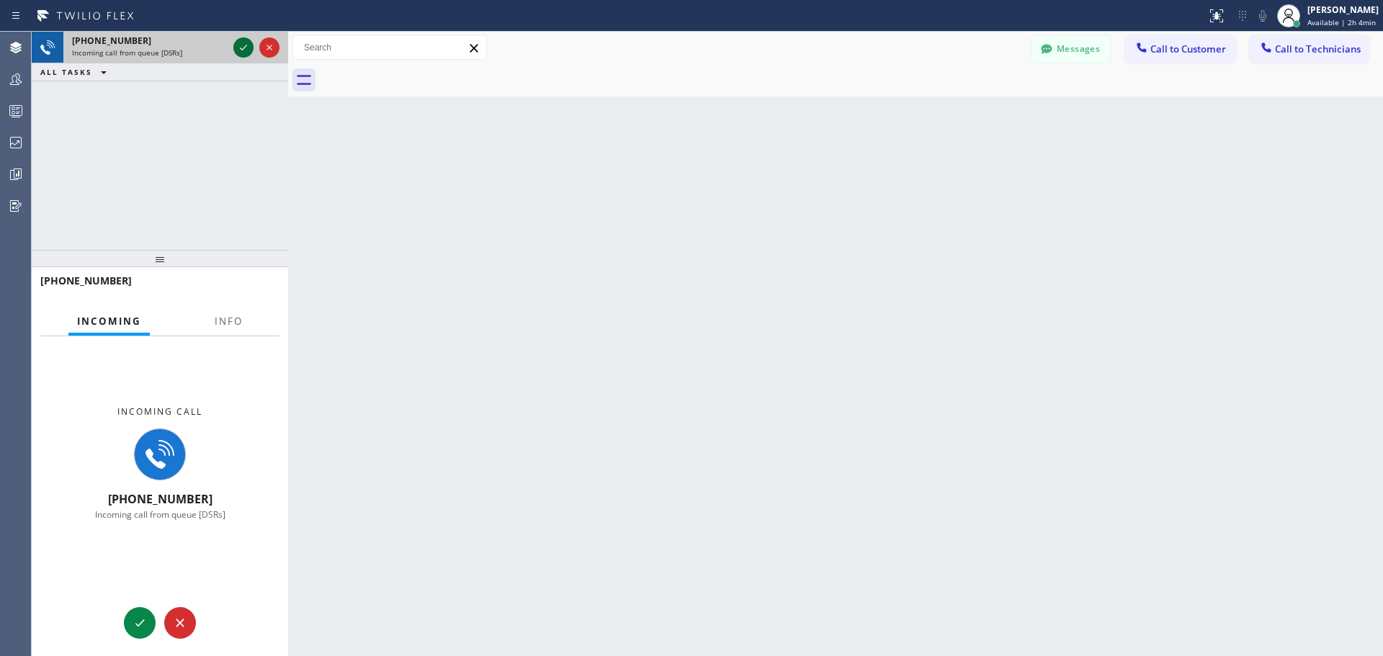
click at [243, 50] on icon at bounding box center [243, 47] width 17 height 17
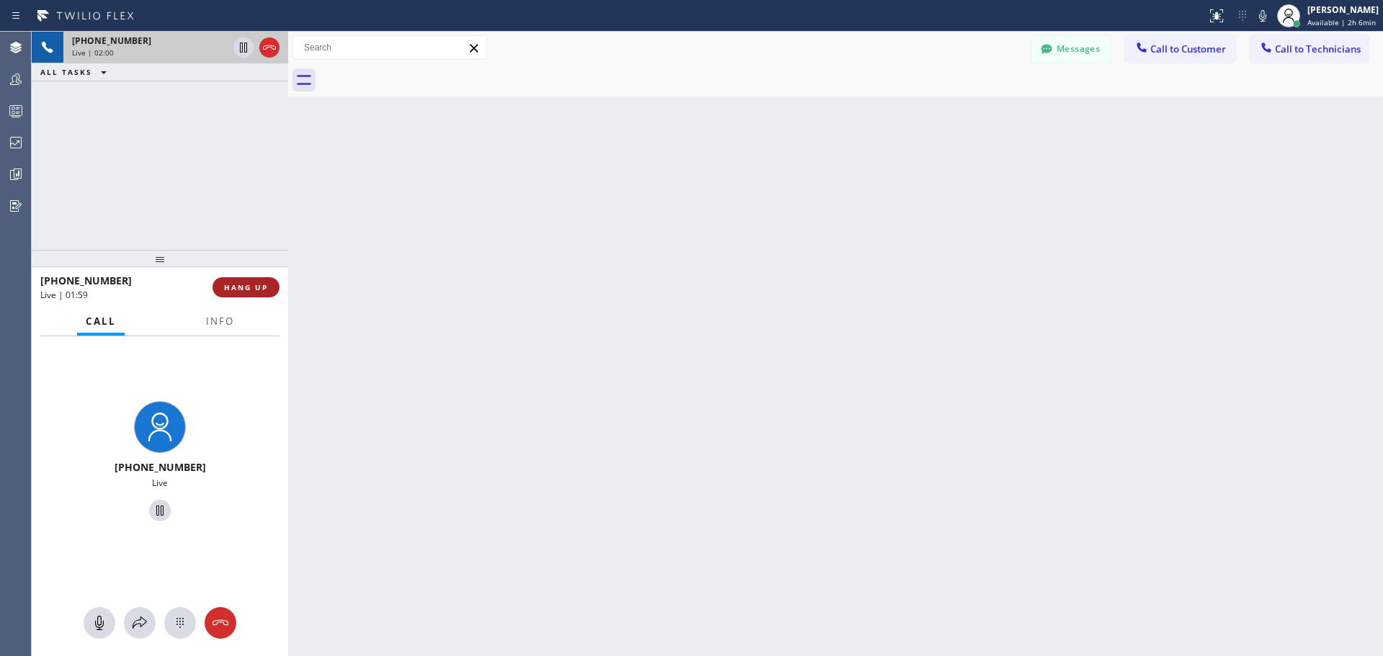
click at [256, 287] on span "HANG UP" at bounding box center [246, 287] width 44 height 10
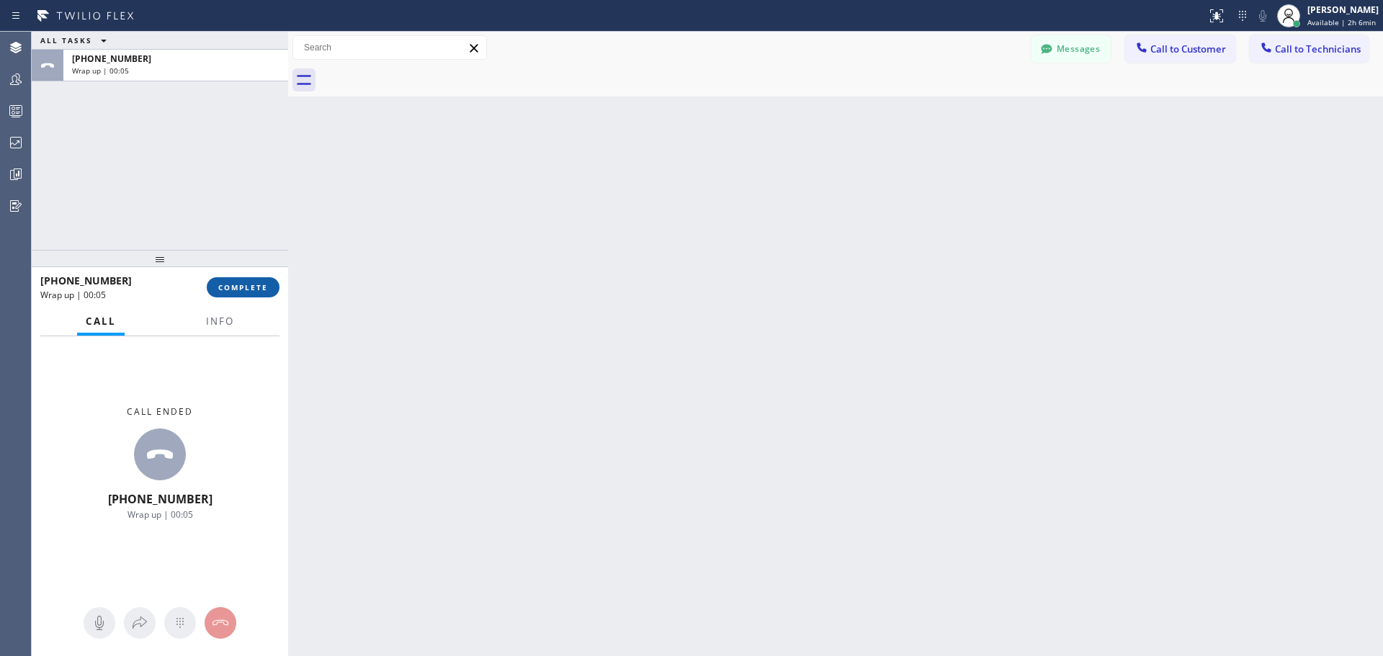
click at [244, 282] on span "COMPLETE" at bounding box center [243, 287] width 50 height 10
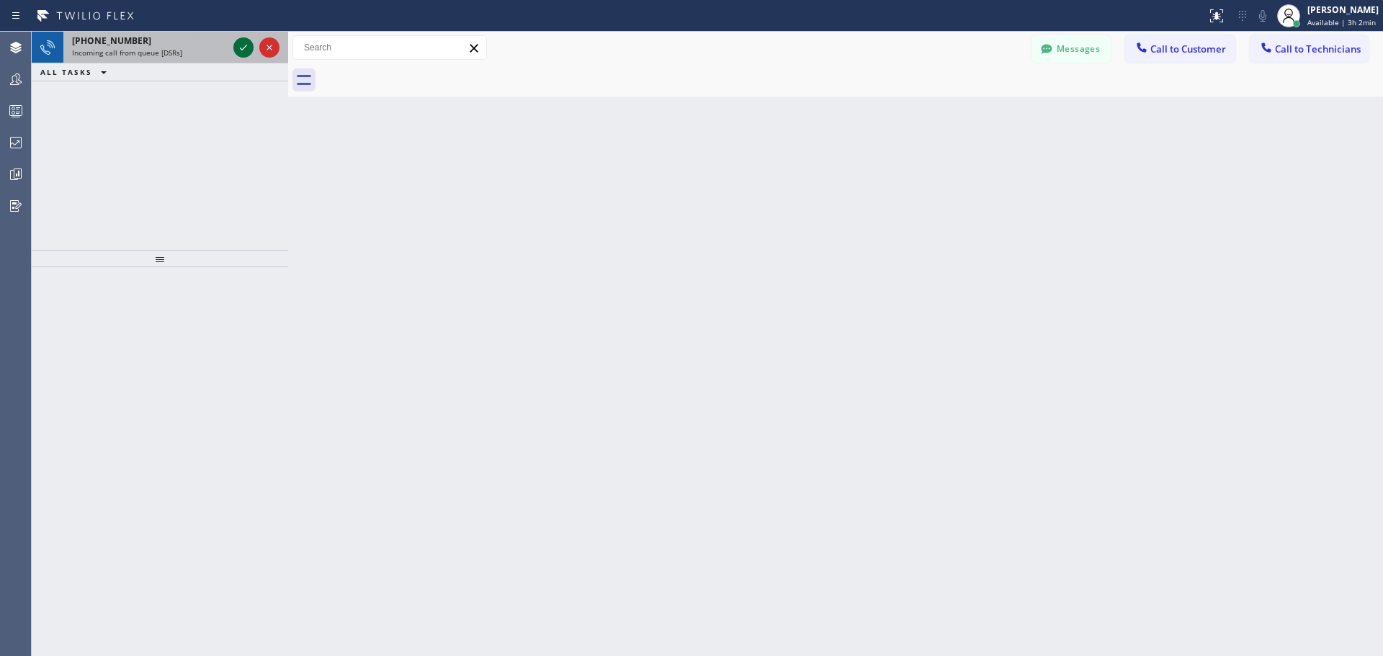
click at [240, 52] on icon at bounding box center [243, 47] width 17 height 17
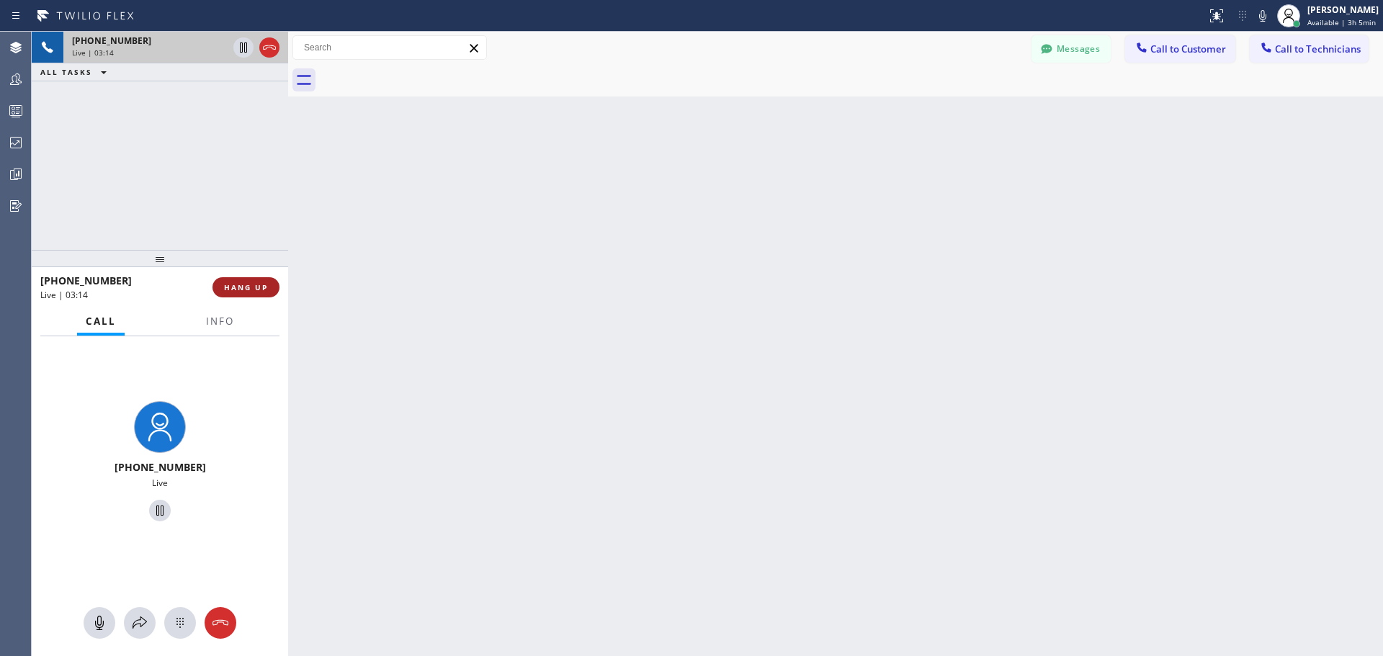
click at [233, 290] on span "HANG UP" at bounding box center [246, 287] width 44 height 10
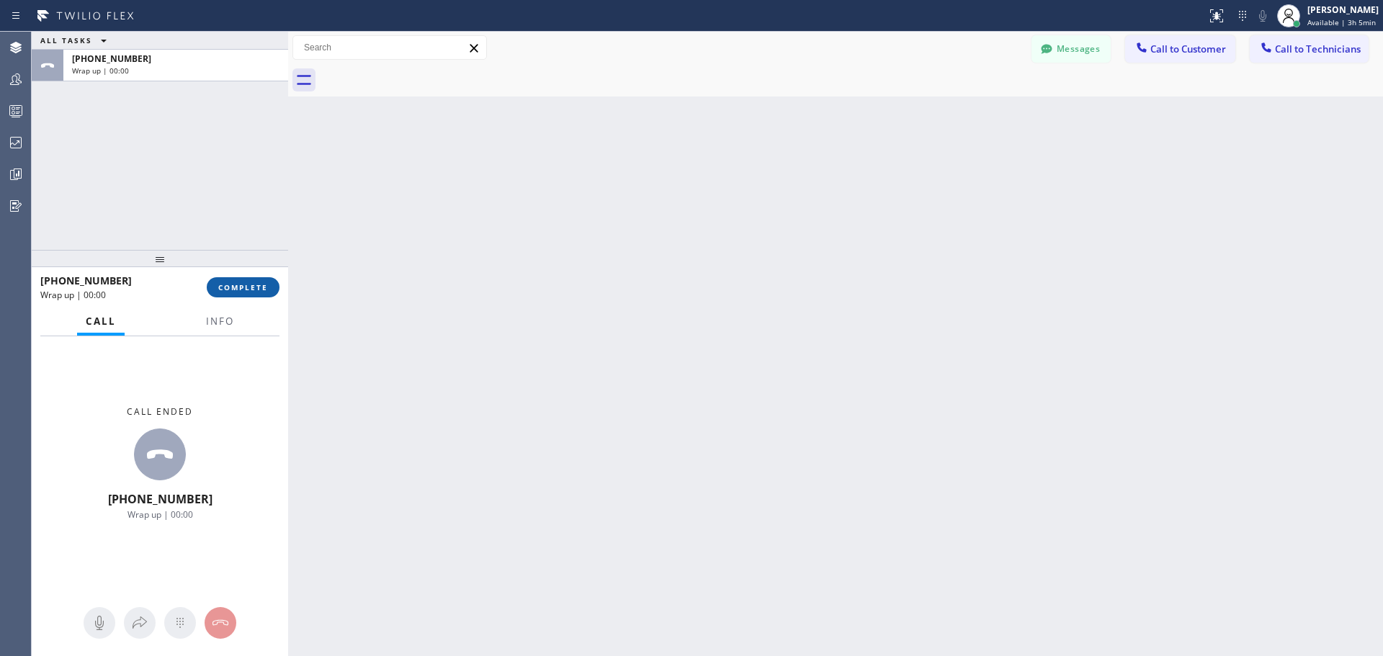
click at [222, 284] on span "COMPLETE" at bounding box center [243, 287] width 50 height 10
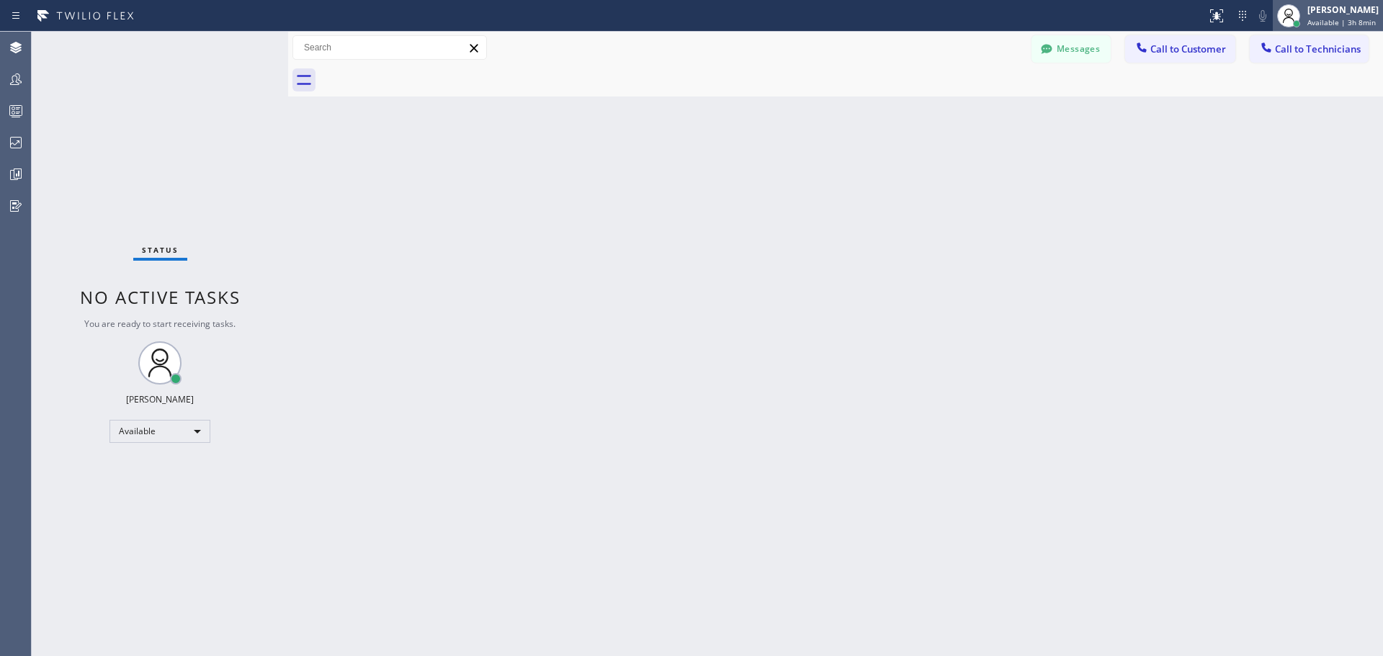
click at [1340, 26] on span "Available | 3h 8min" at bounding box center [1341, 22] width 68 height 10
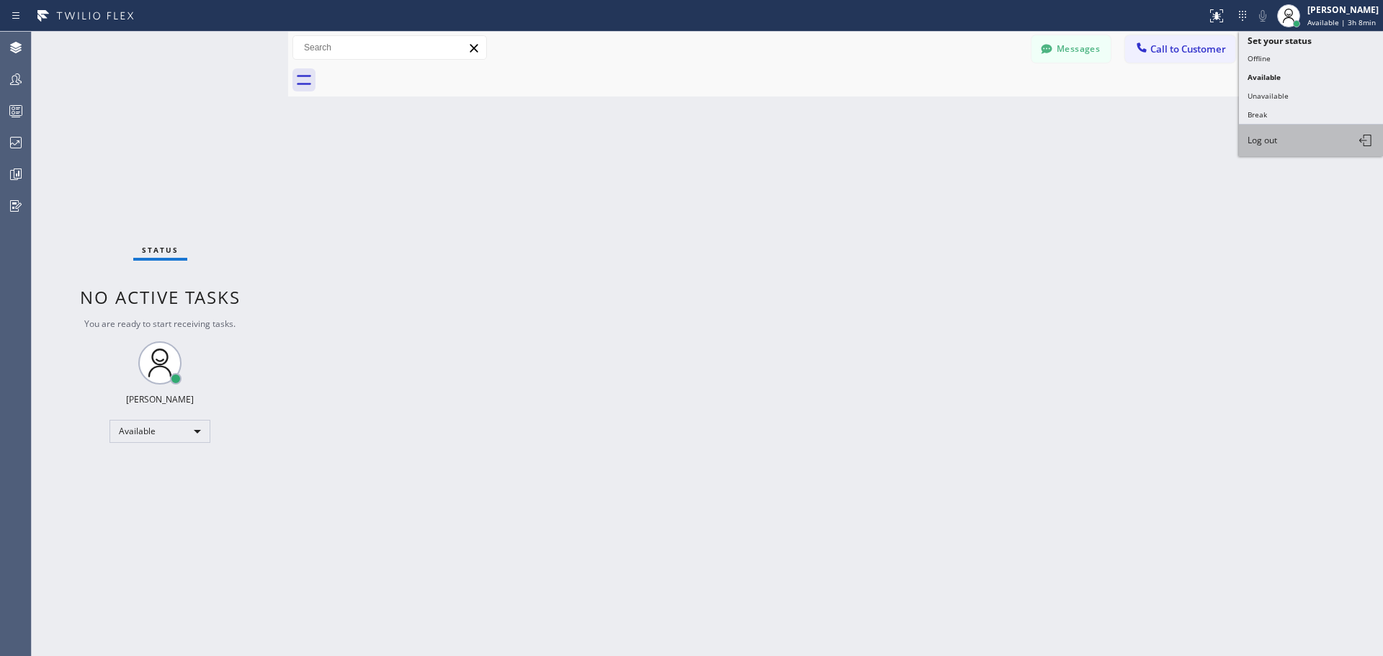
click at [1308, 141] on button "Log out" at bounding box center [1311, 141] width 144 height 32
